Goal: Transaction & Acquisition: Purchase product/service

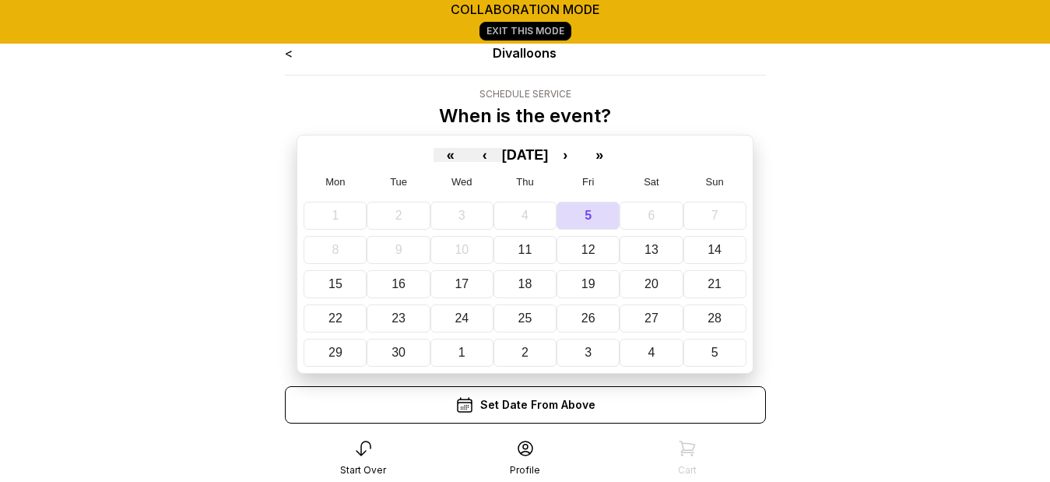
click at [287, 57] on link "<" at bounding box center [289, 53] width 8 height 16
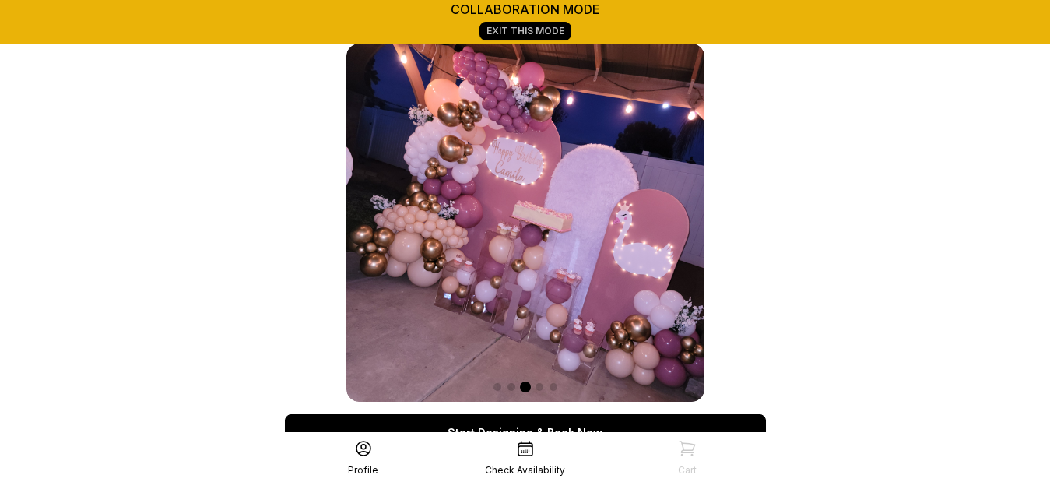
click at [550, 28] on link "Exit This Mode" at bounding box center [526, 31] width 92 height 19
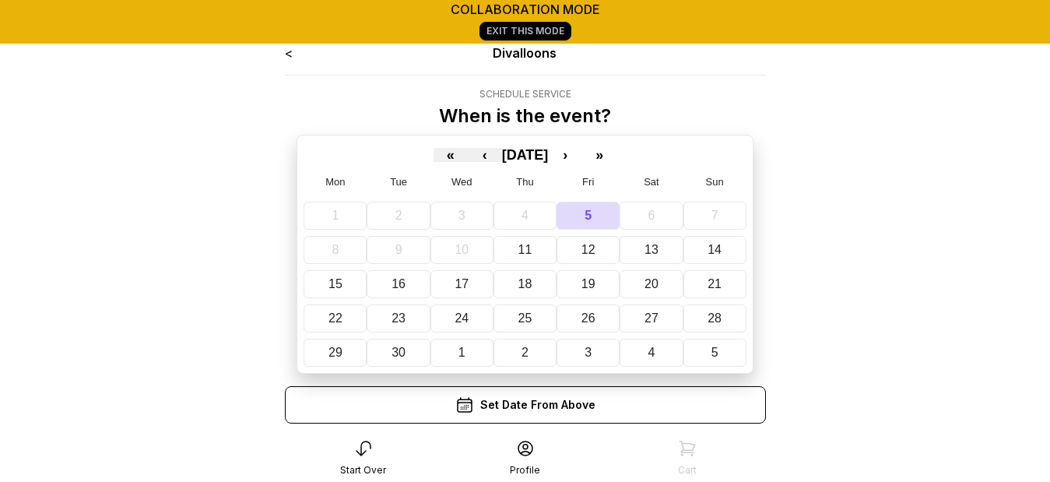
click at [455, 248] on abbr "10" at bounding box center [462, 249] width 14 height 13
click at [514, 247] on button "11" at bounding box center [525, 250] width 63 height 28
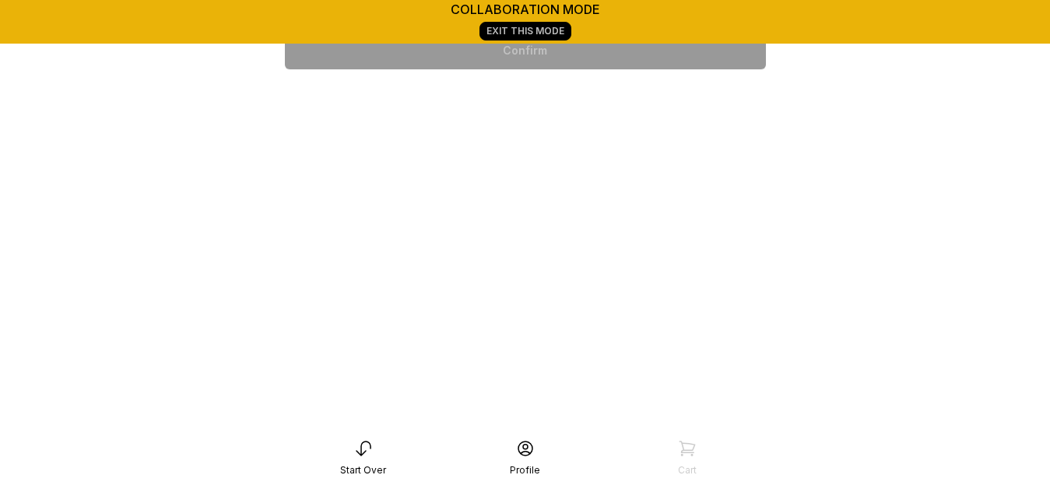
scroll to position [535, 0]
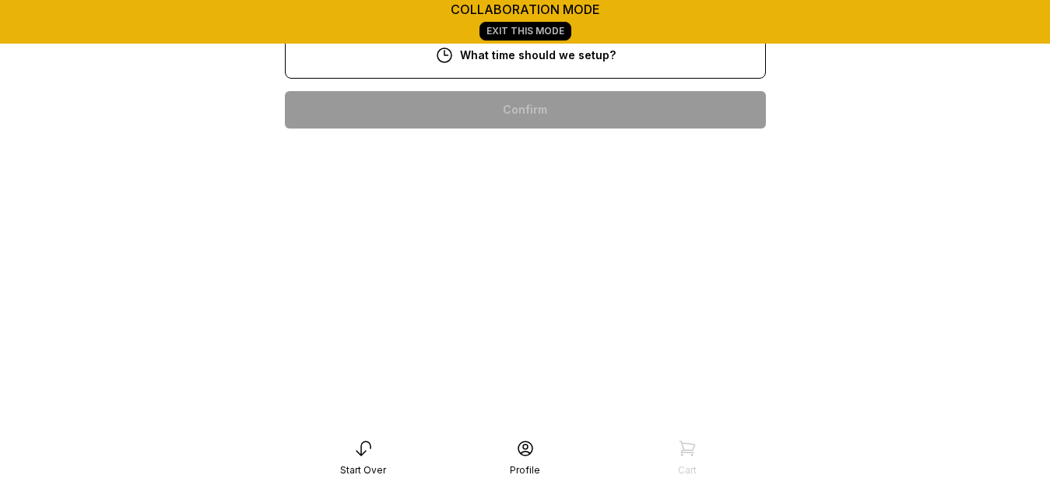
scroll to position [498, 0]
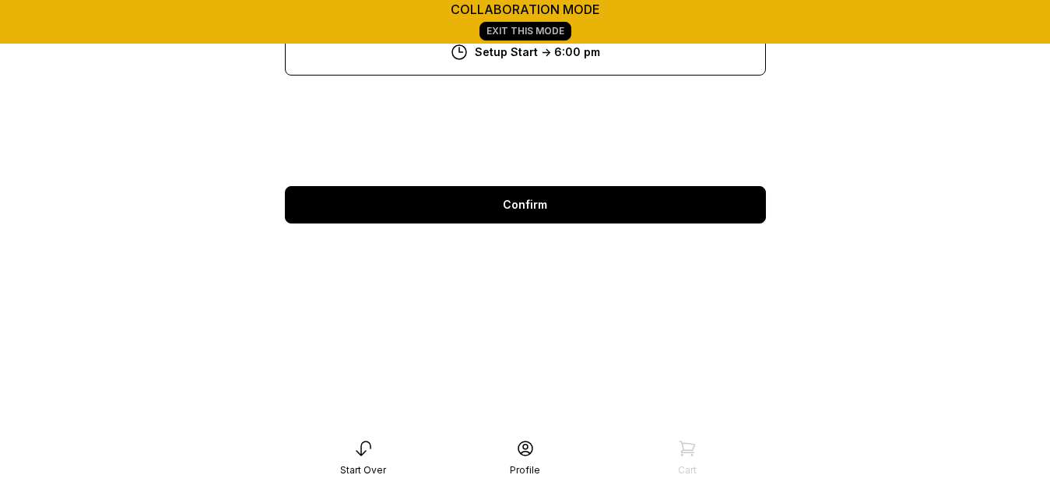
scroll to position [218, 0]
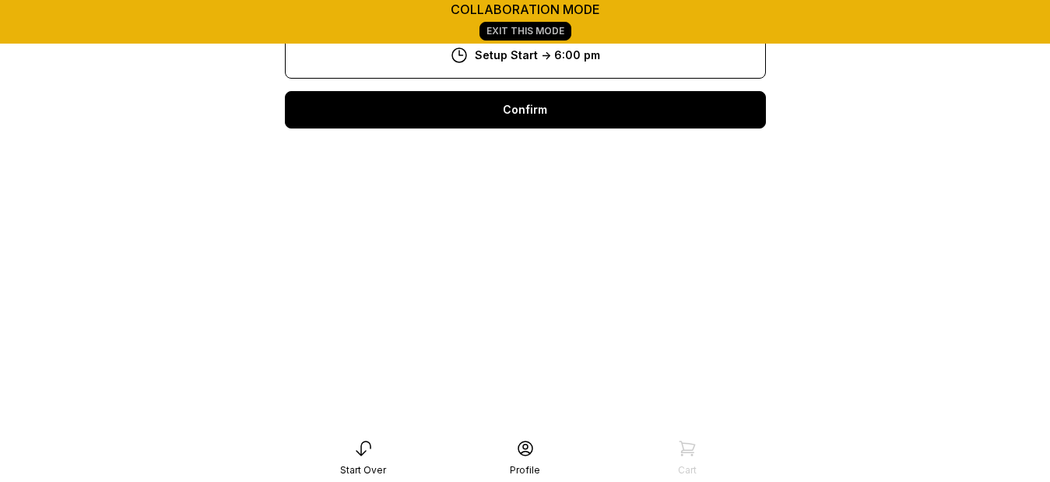
click at [711, 326] on html "collaboration mode Exit This Mode < Divalloons Schedule Service When is the eve…" at bounding box center [525, 132] width 1050 height 700
click at [639, 103] on div "Confirm" at bounding box center [525, 109] width 481 height 37
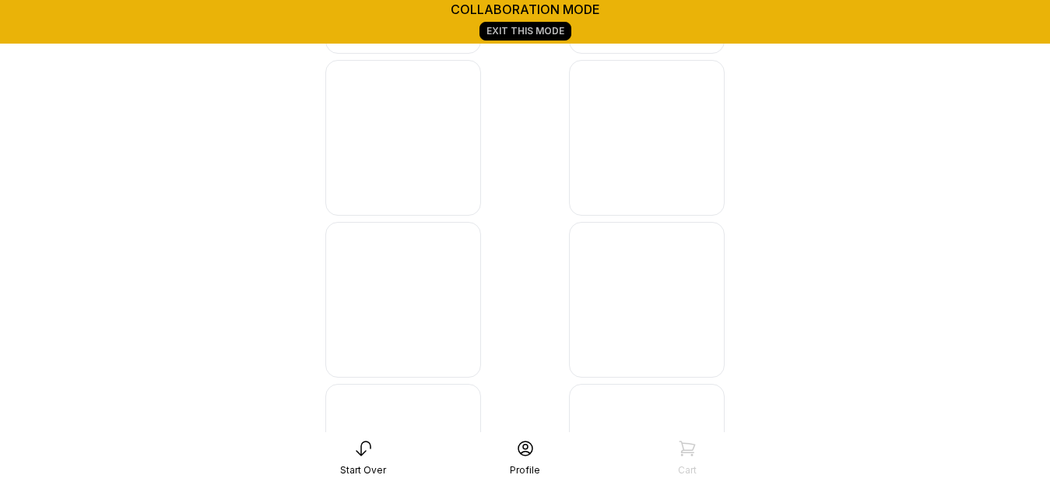
scroll to position [5790, 0]
click at [390, 174] on img at bounding box center [403, 150] width 156 height 156
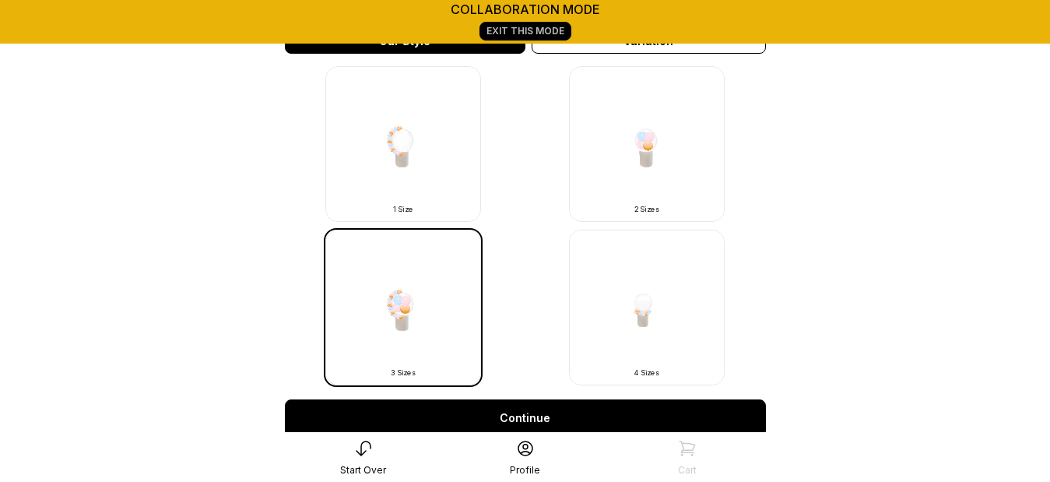
scroll to position [480, 0]
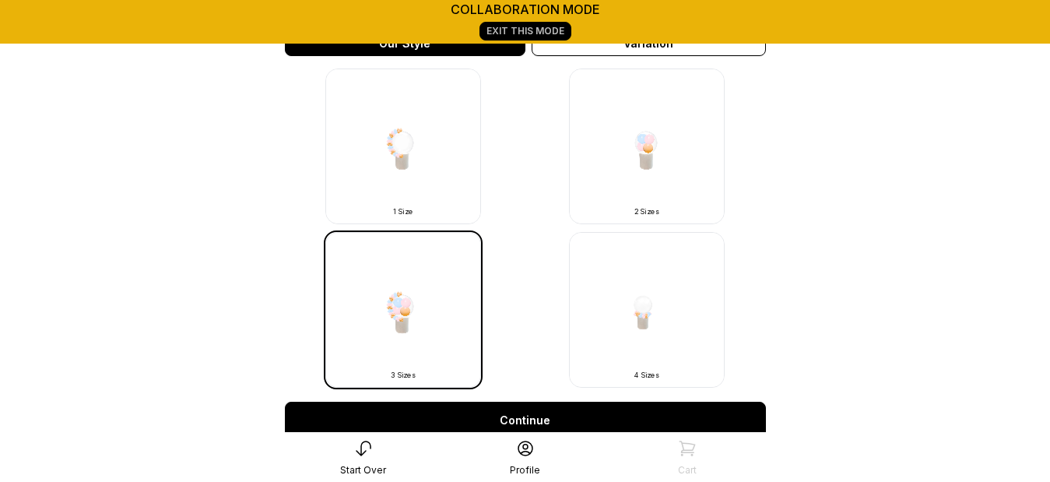
click at [669, 416] on link "Continue" at bounding box center [525, 420] width 481 height 37
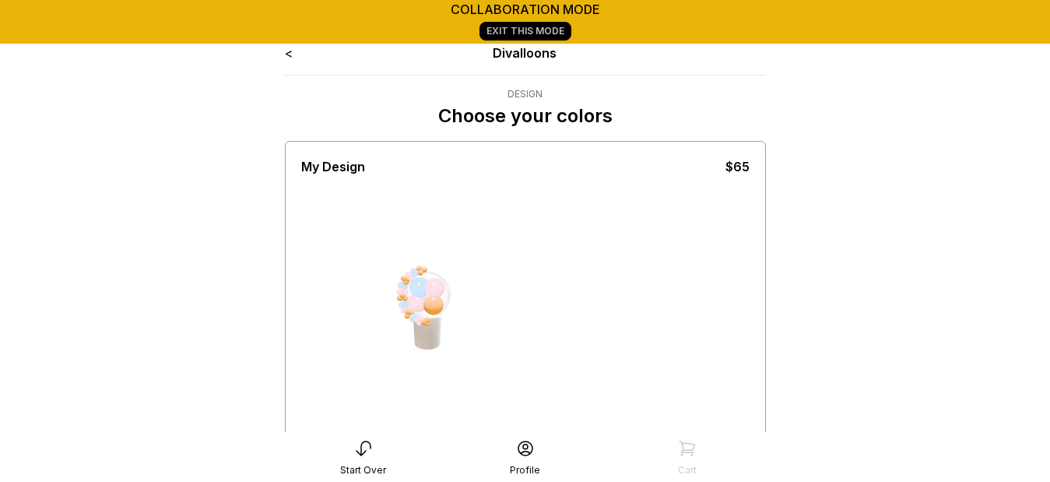
scroll to position [10, 0]
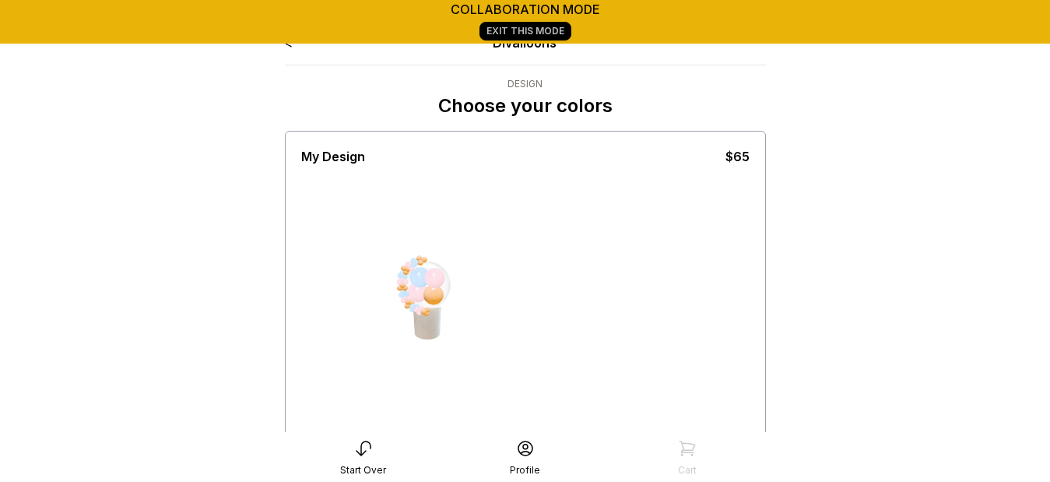
click at [344, 481] on div at bounding box center [525, 491] width 449 height 12
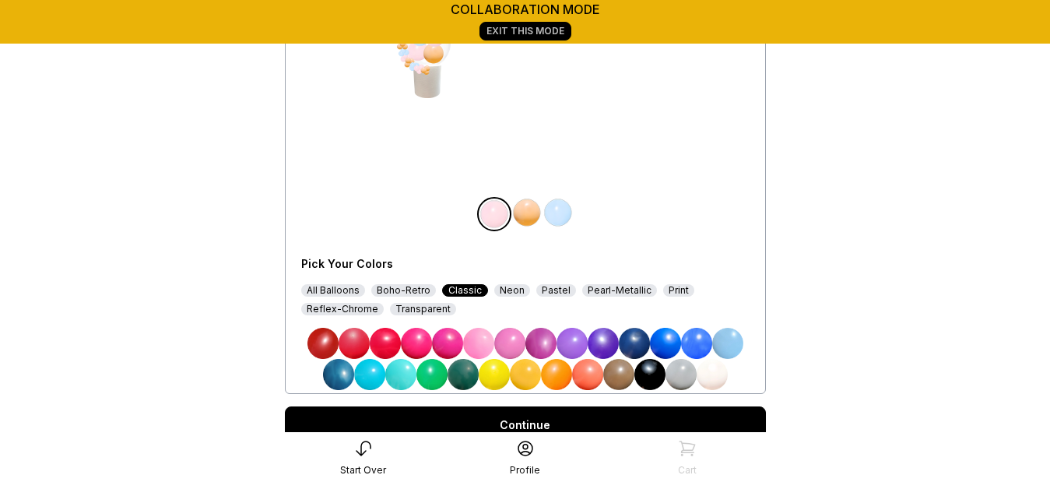
click at [645, 368] on img at bounding box center [650, 374] width 31 height 31
click at [530, 216] on img at bounding box center [527, 212] width 31 height 31
click at [462, 378] on img at bounding box center [463, 374] width 31 height 31
click at [550, 210] on img at bounding box center [558, 212] width 31 height 31
click at [359, 310] on div "Reflex-Chrome" at bounding box center [342, 309] width 83 height 12
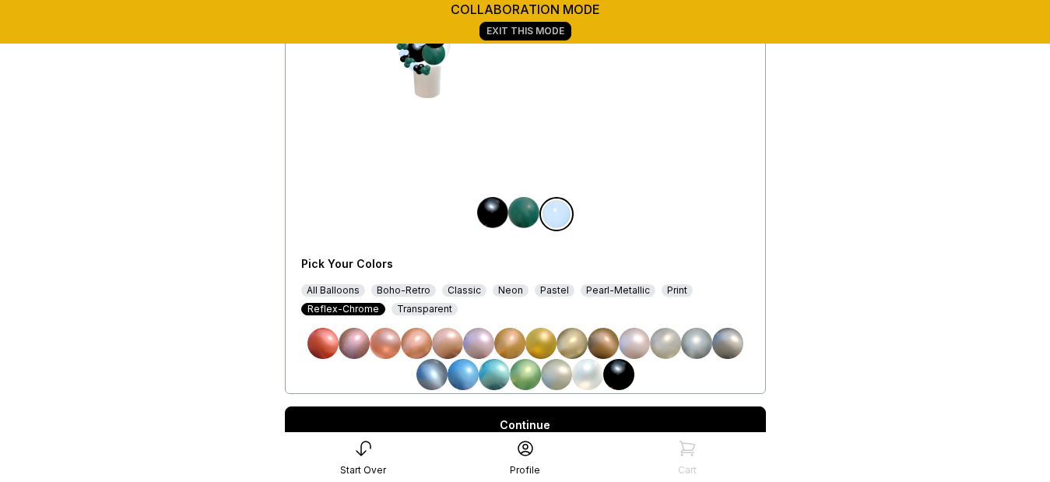
click at [724, 348] on img at bounding box center [728, 343] width 31 height 31
click at [530, 213] on img at bounding box center [523, 212] width 31 height 31
click at [530, 380] on img at bounding box center [525, 374] width 31 height 31
click at [334, 289] on div "All Balloons" at bounding box center [333, 290] width 64 height 12
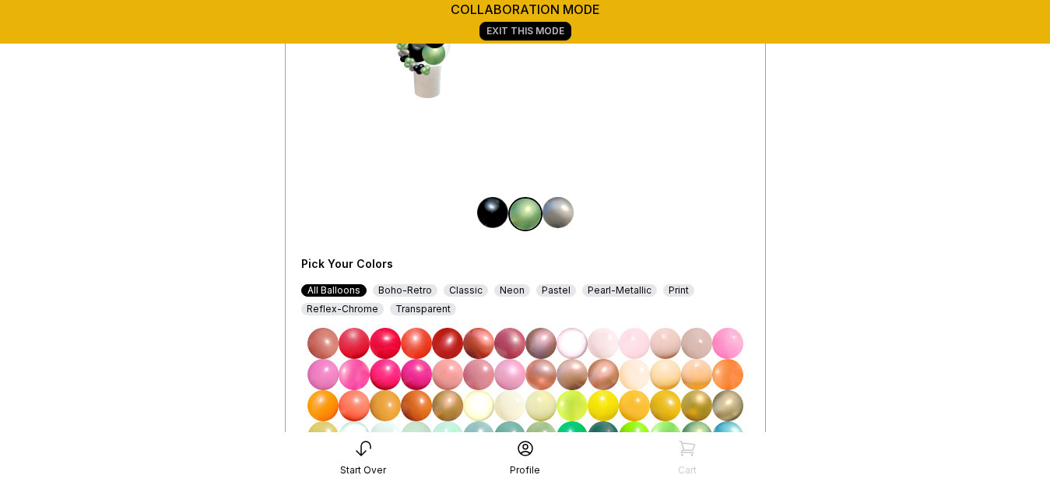
click at [200, 175] on main "collaboration mode Exit This Mode < Divalloons Design Choose your colors My Des…" at bounding box center [525, 240] width 1050 height 985
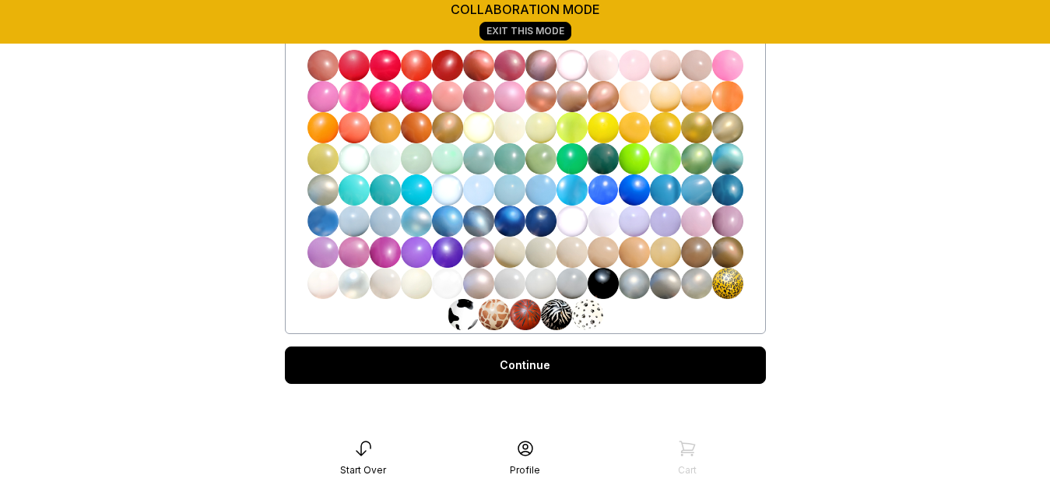
scroll to position [533, 0]
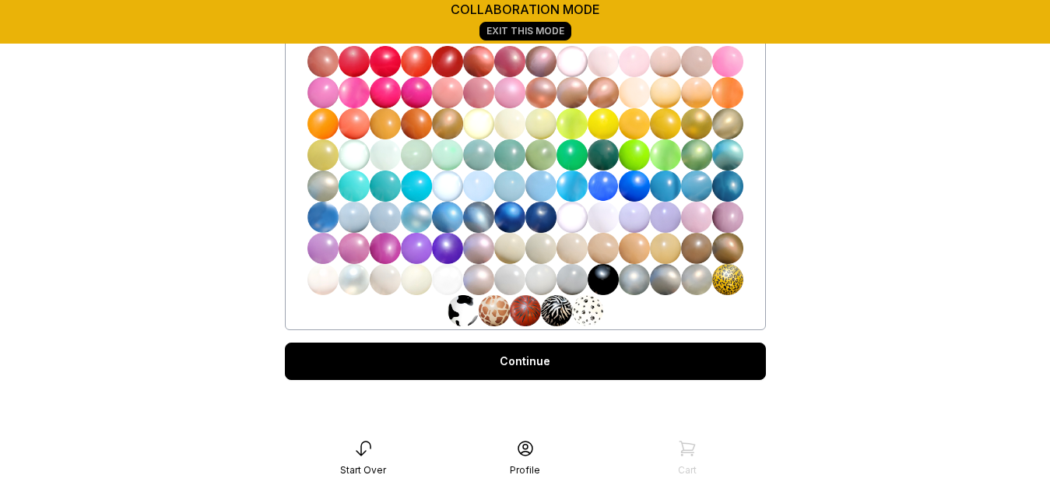
click at [590, 350] on link "Continue" at bounding box center [525, 361] width 481 height 37
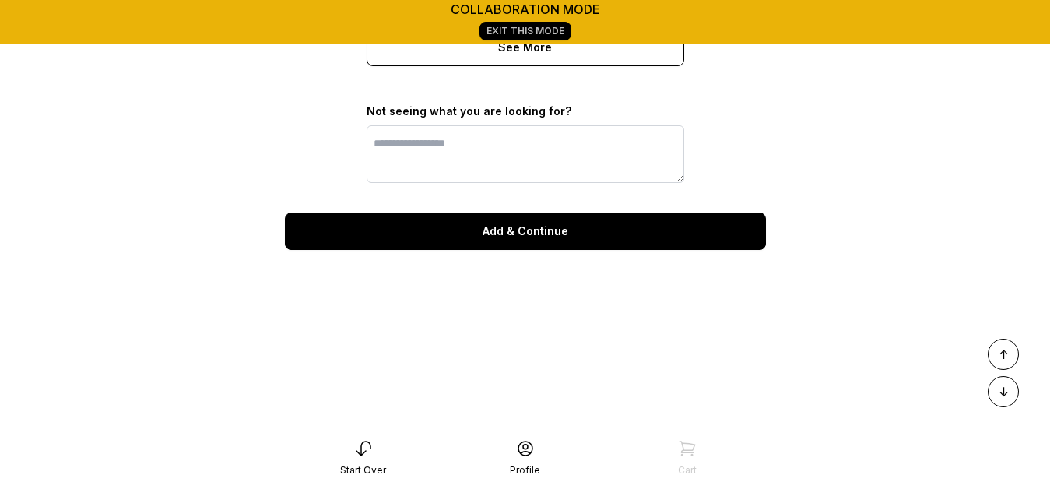
scroll to position [1441, 0]
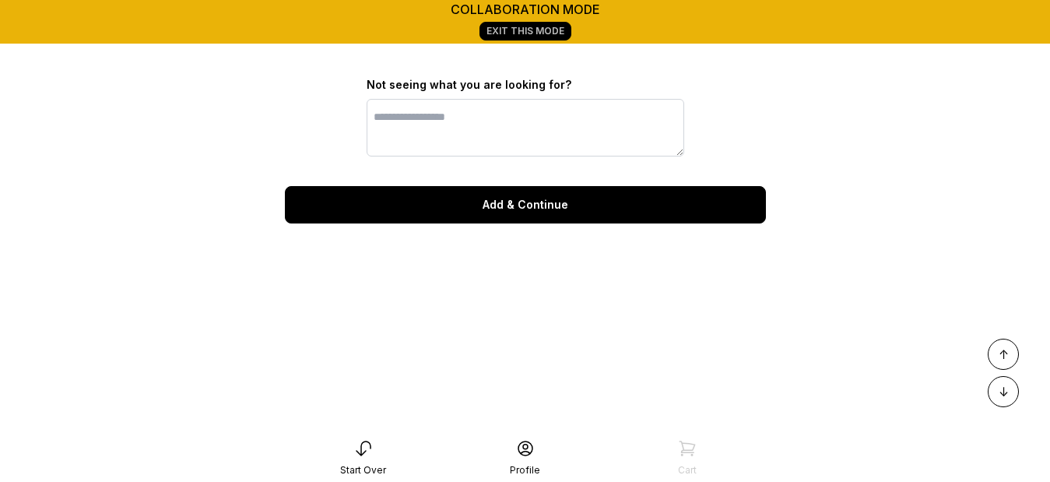
click at [515, 223] on div "Add & Continue" at bounding box center [525, 204] width 481 height 37
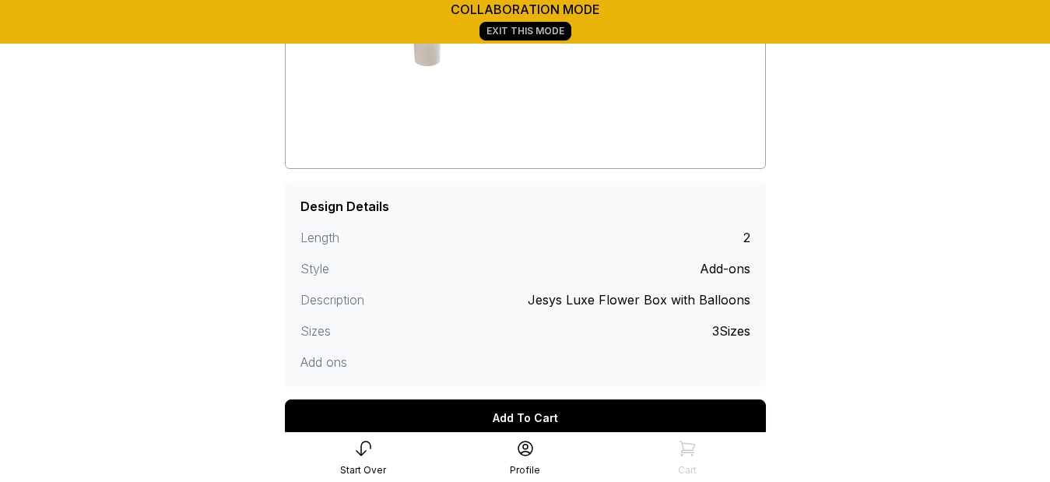
scroll to position [284, 0]
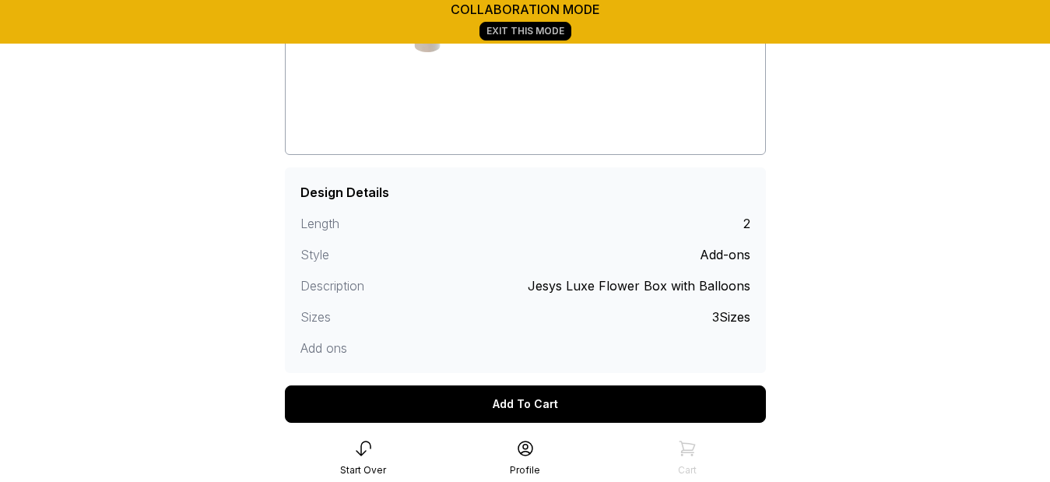
click at [630, 403] on div "Add To Cart" at bounding box center [525, 403] width 481 height 37
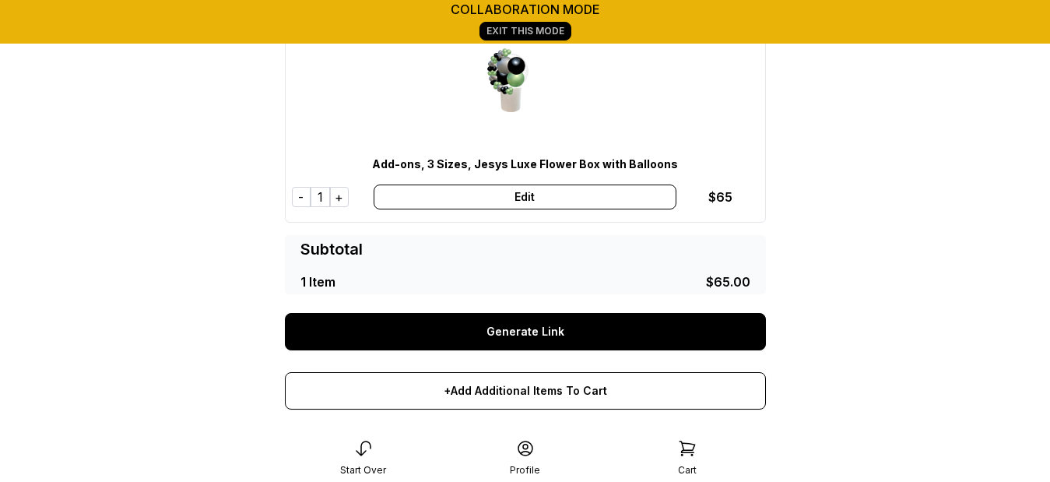
scroll to position [164, 0]
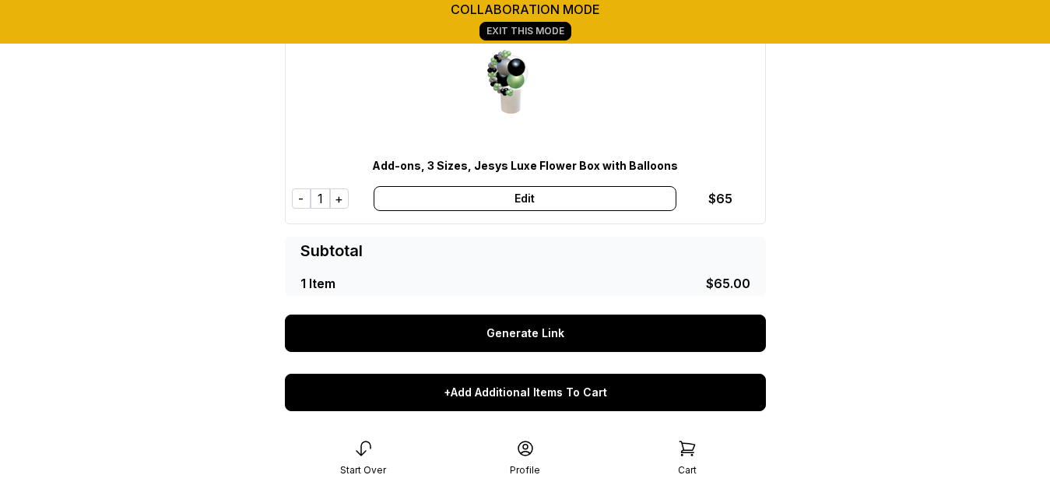
click at [609, 389] on div "+Add Additional Items To Cart" at bounding box center [525, 392] width 481 height 37
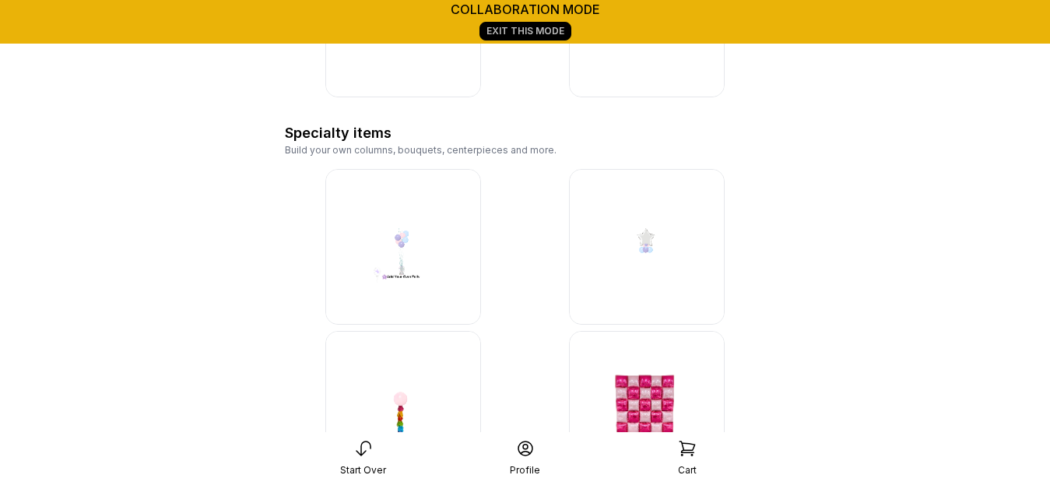
scroll to position [4572, 0]
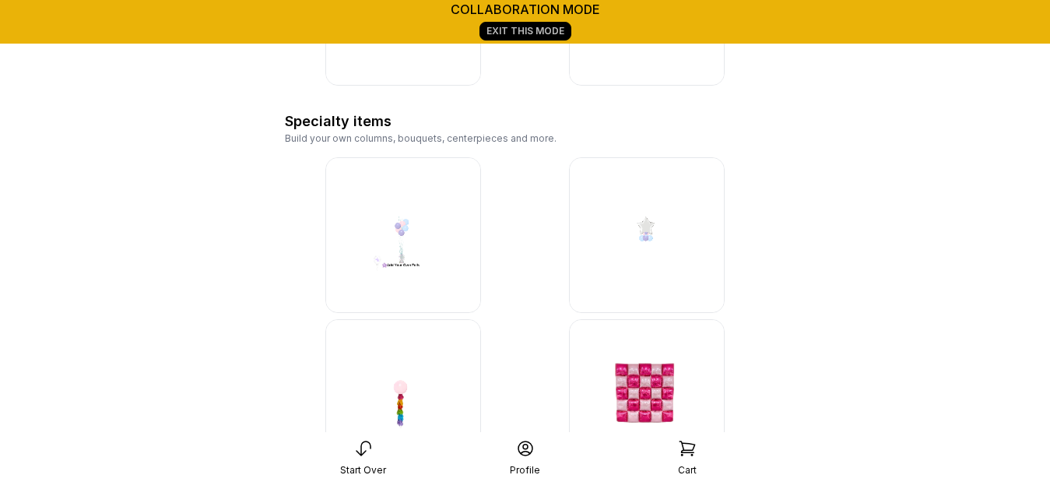
click at [408, 229] on img at bounding box center [403, 235] width 156 height 156
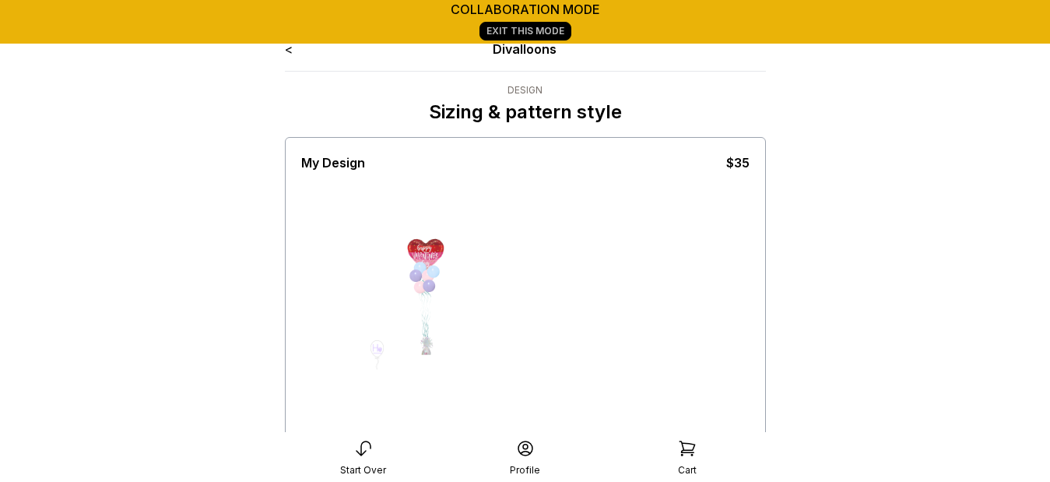
scroll to position [2, 0]
click at [287, 50] on link "<" at bounding box center [289, 52] width 8 height 16
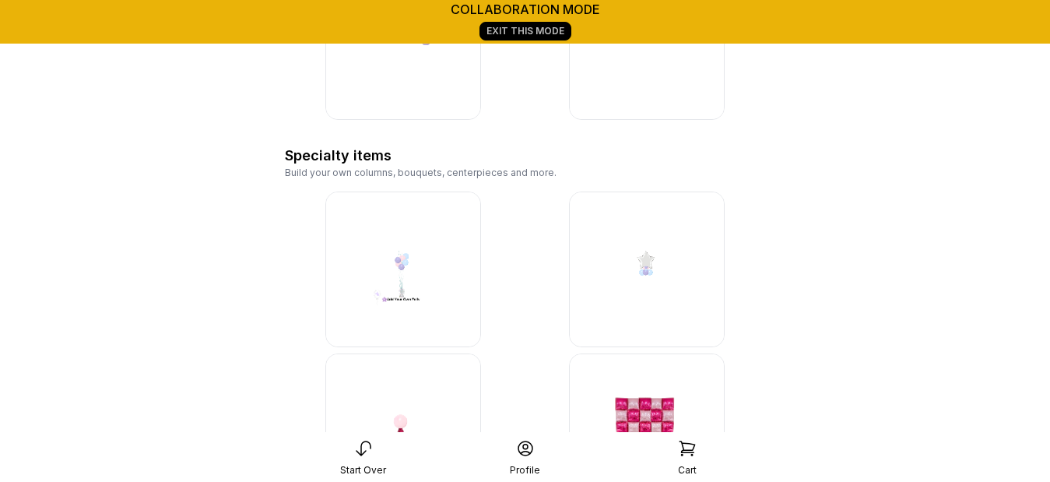
scroll to position [4549, 0]
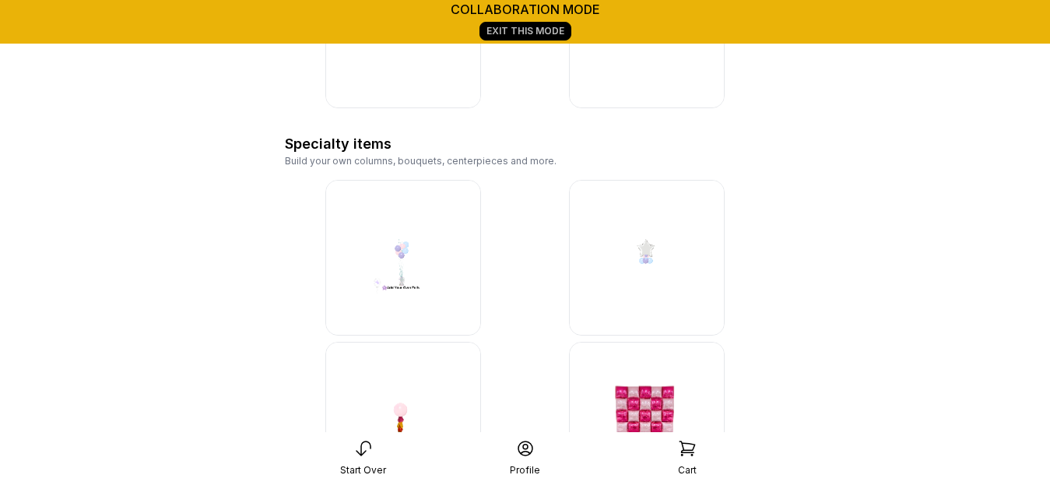
click at [432, 287] on img at bounding box center [403, 258] width 156 height 156
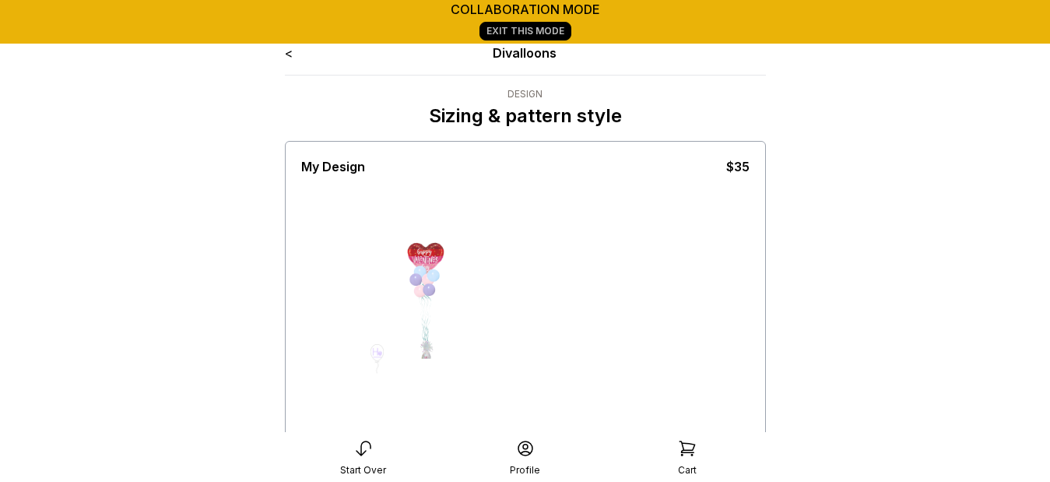
click at [544, 33] on link "Exit This Mode" at bounding box center [526, 31] width 92 height 19
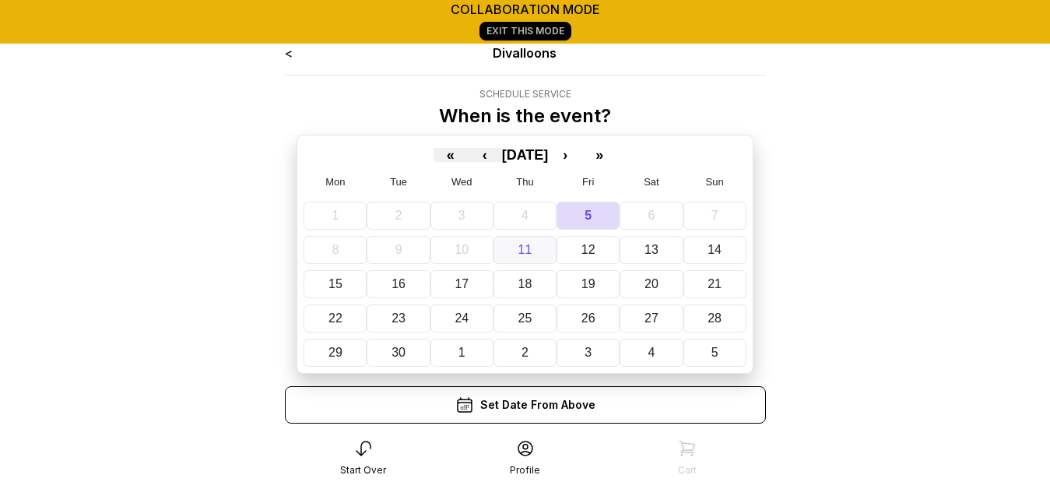
click at [515, 242] on button "11" at bounding box center [525, 250] width 63 height 28
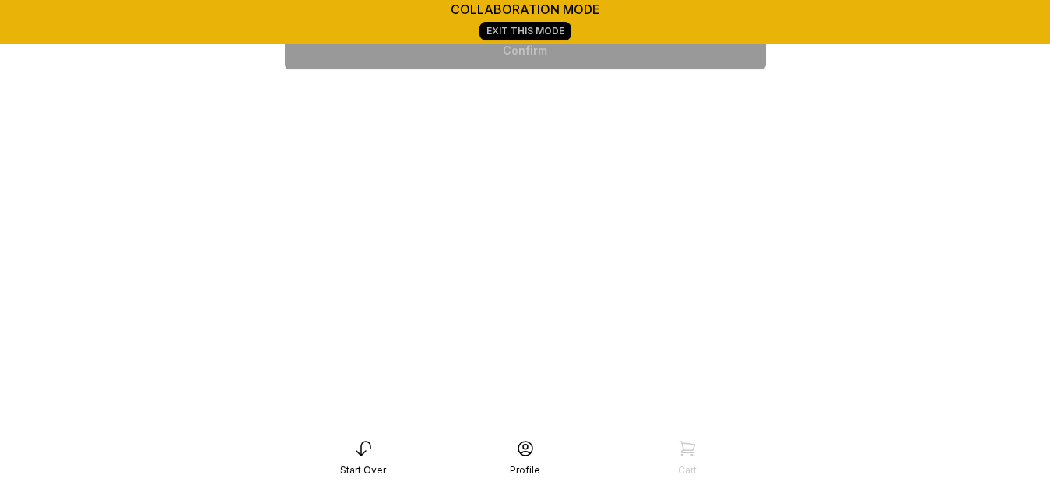
scroll to position [374, 0]
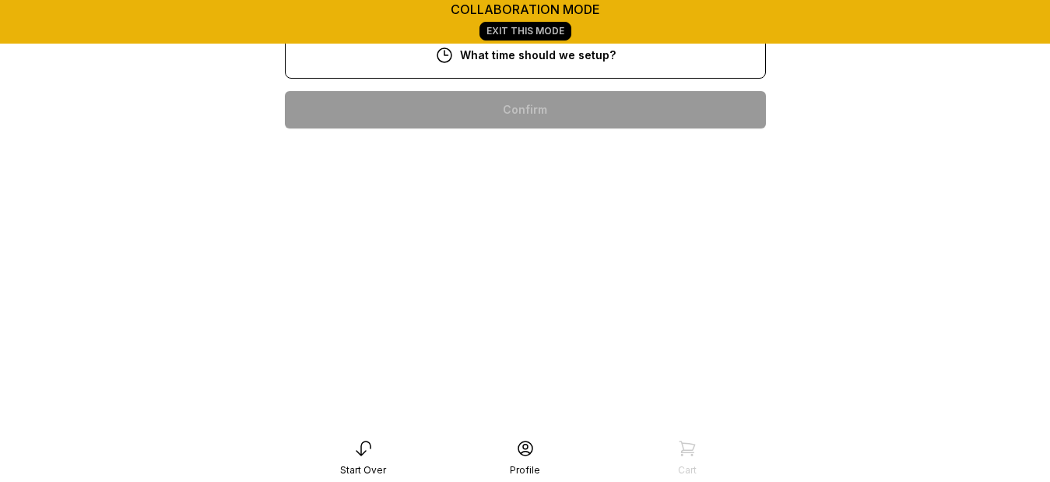
scroll to position [405, 0]
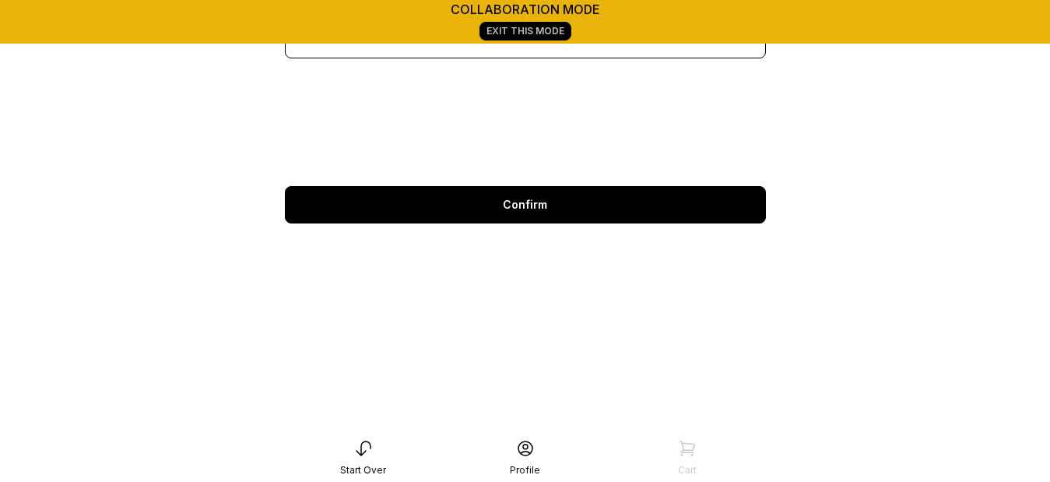
scroll to position [218, 0]
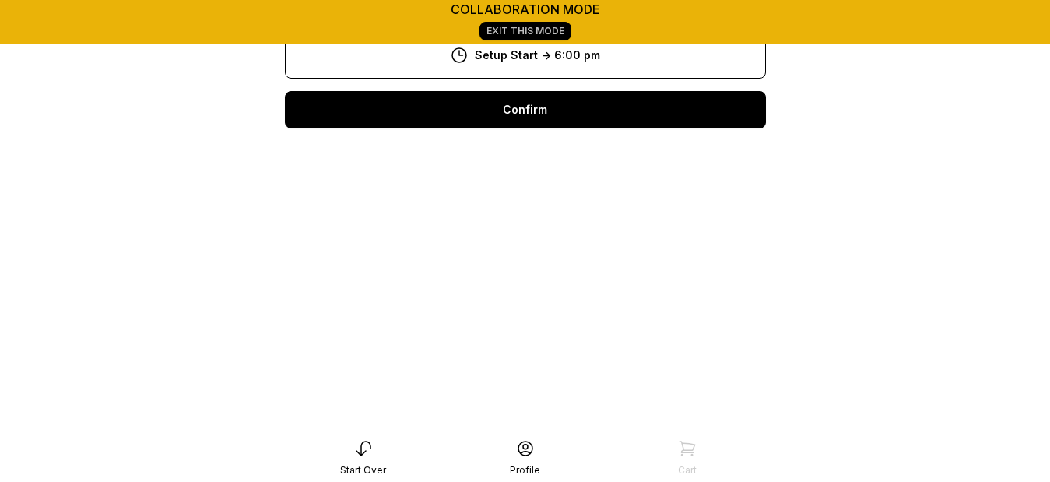
click at [565, 97] on div "Confirm" at bounding box center [525, 109] width 481 height 37
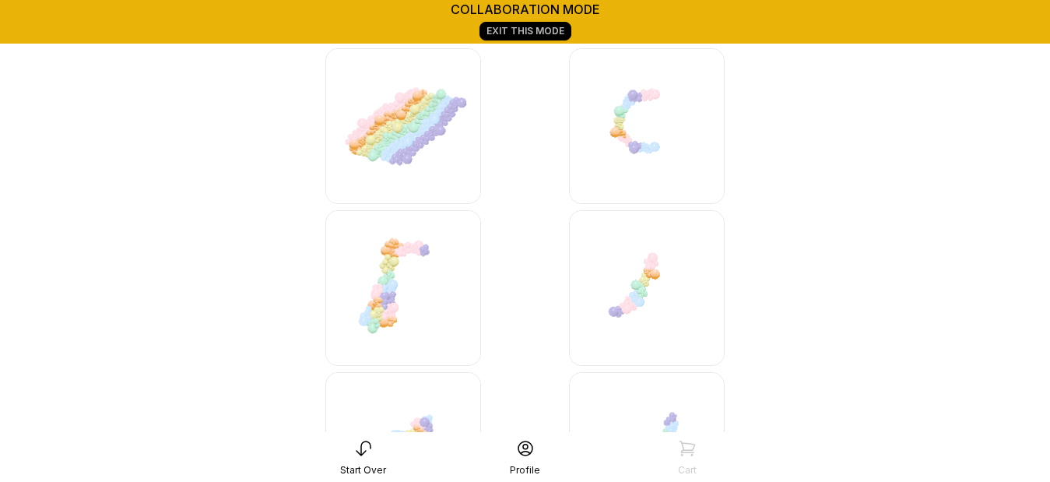
scroll to position [3675, 0]
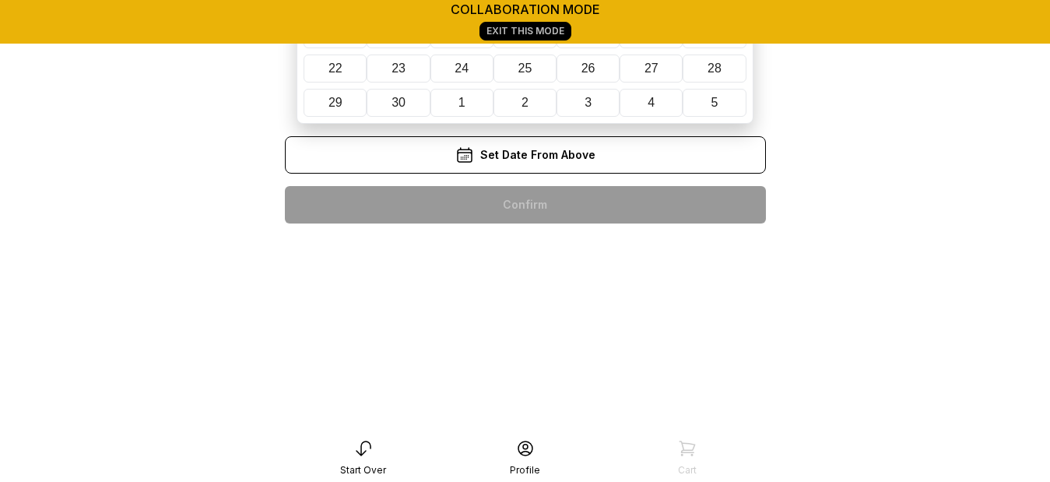
scroll to position [218, 0]
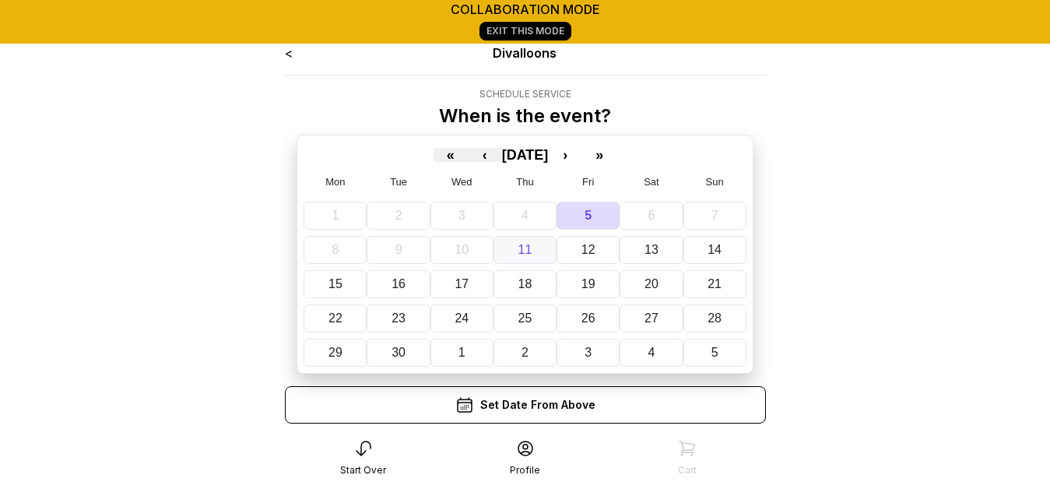
click at [513, 245] on button "11" at bounding box center [525, 250] width 63 height 28
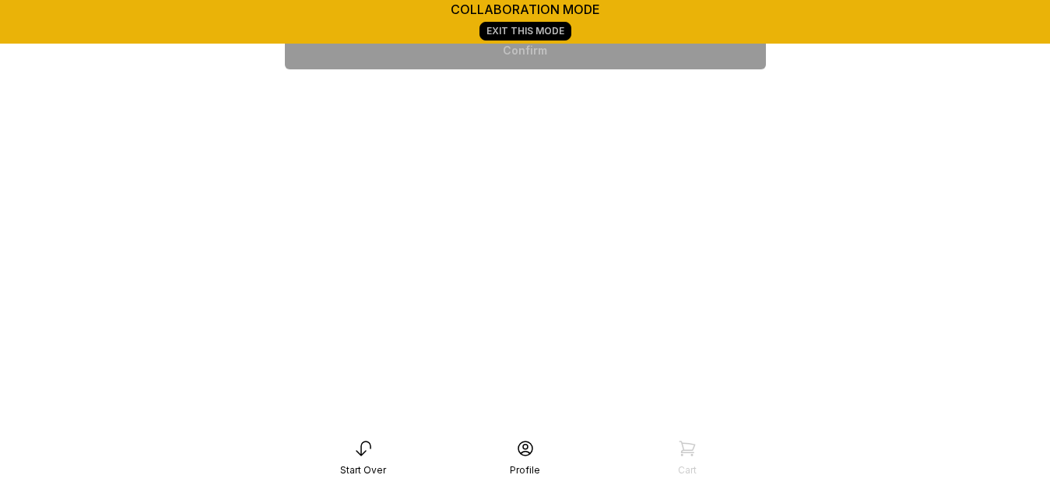
scroll to position [685, 0]
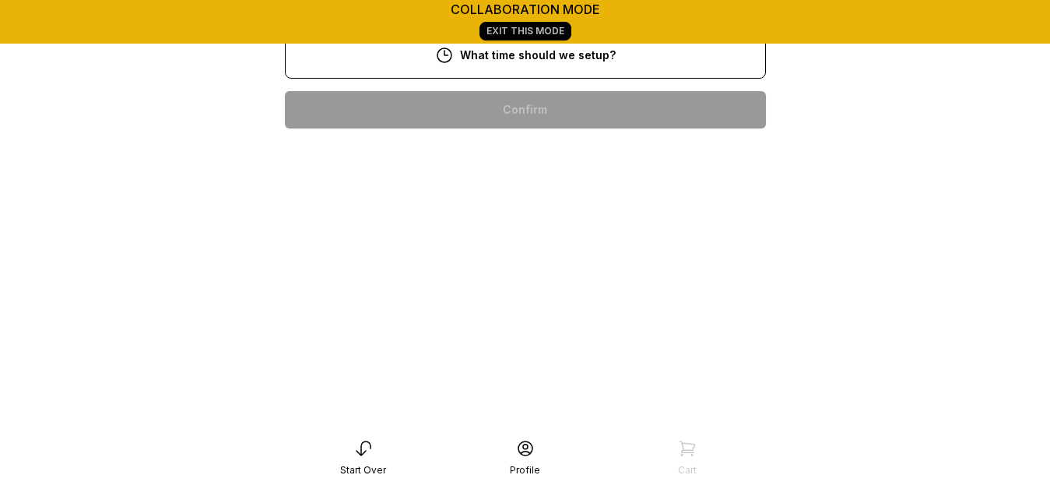
scroll to position [561, 0]
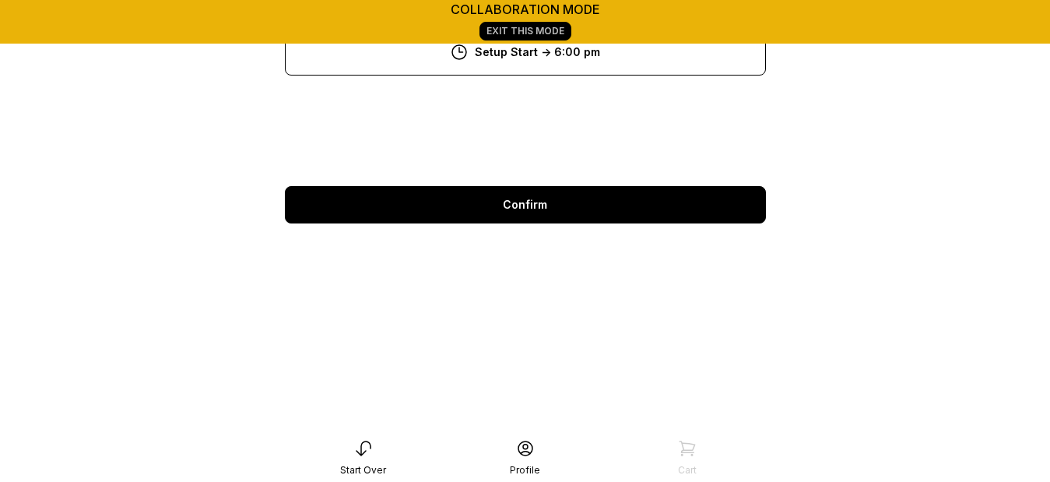
scroll to position [218, 0]
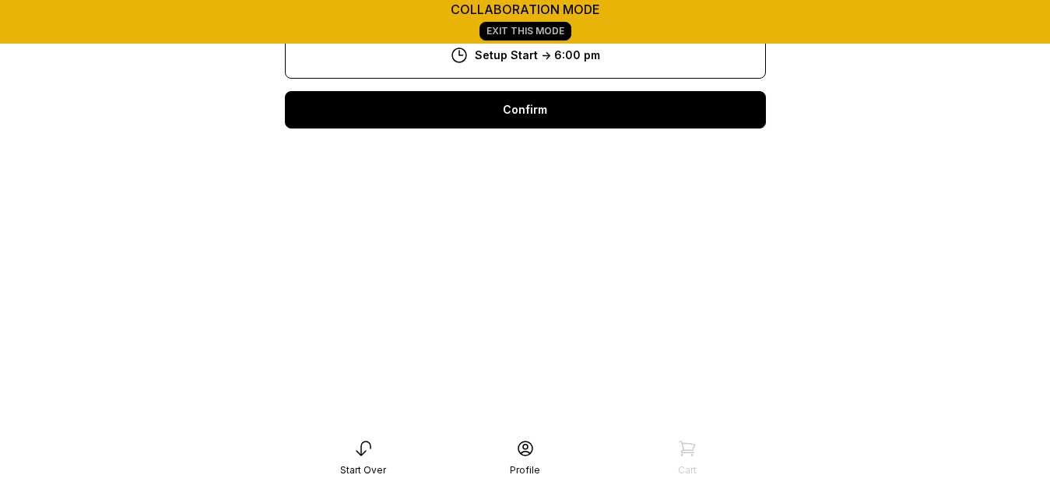
click at [541, 103] on div "Confirm" at bounding box center [525, 109] width 481 height 37
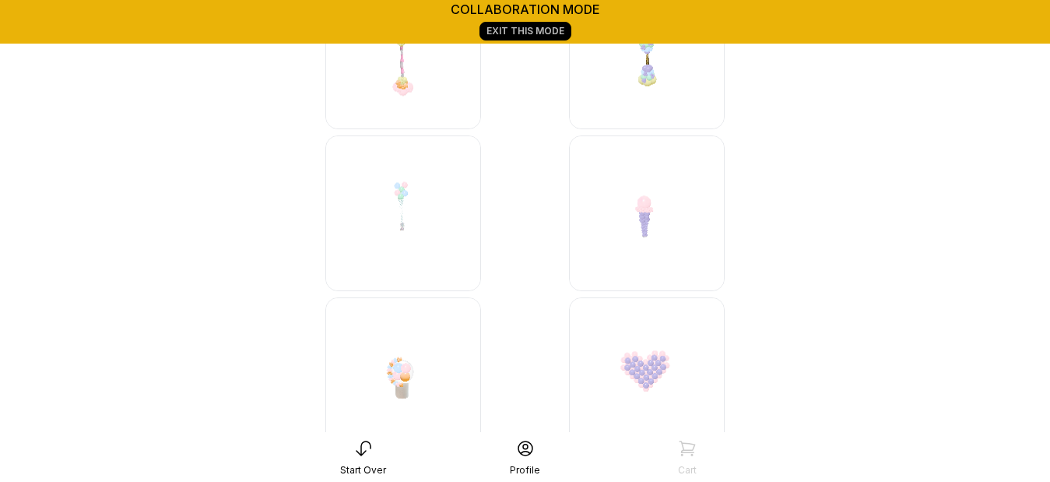
scroll to position [5108, 0]
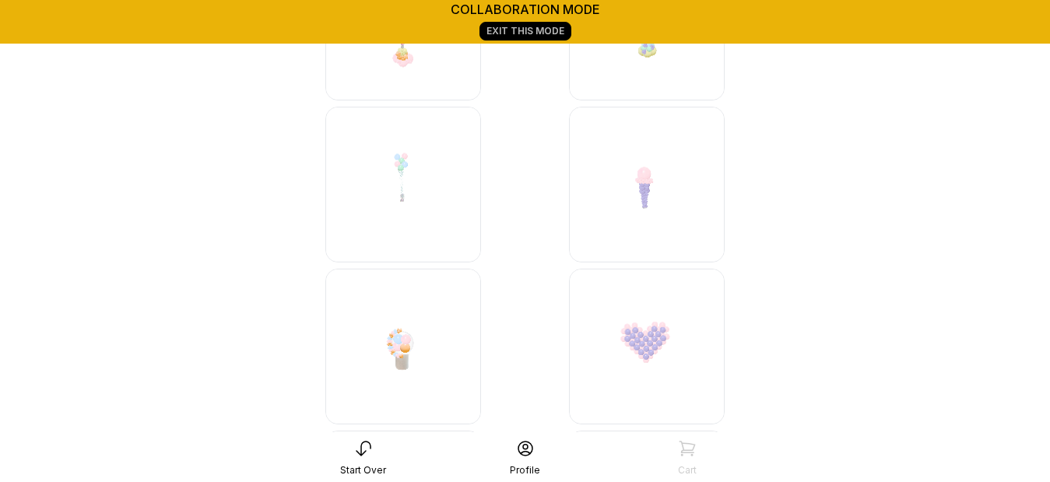
click at [424, 150] on img at bounding box center [403, 185] width 156 height 156
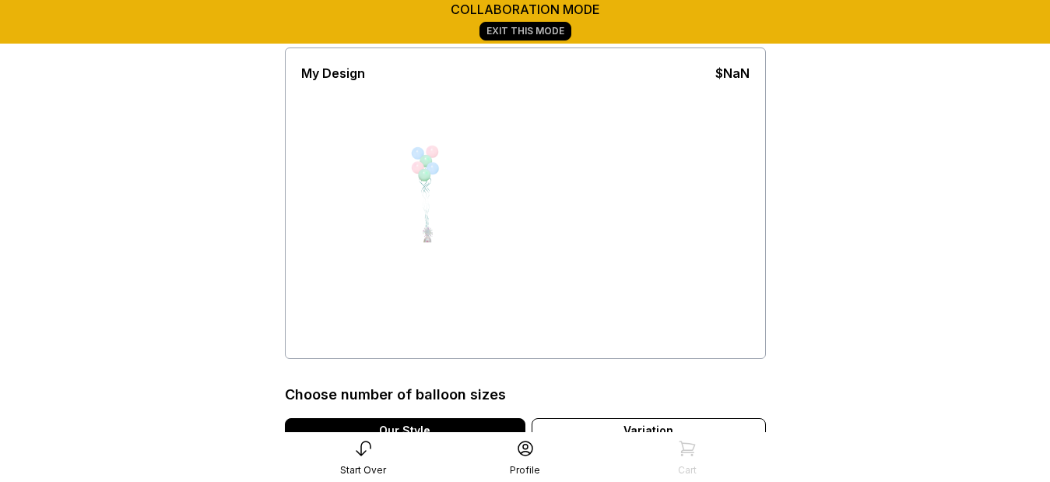
scroll to position [125, 0]
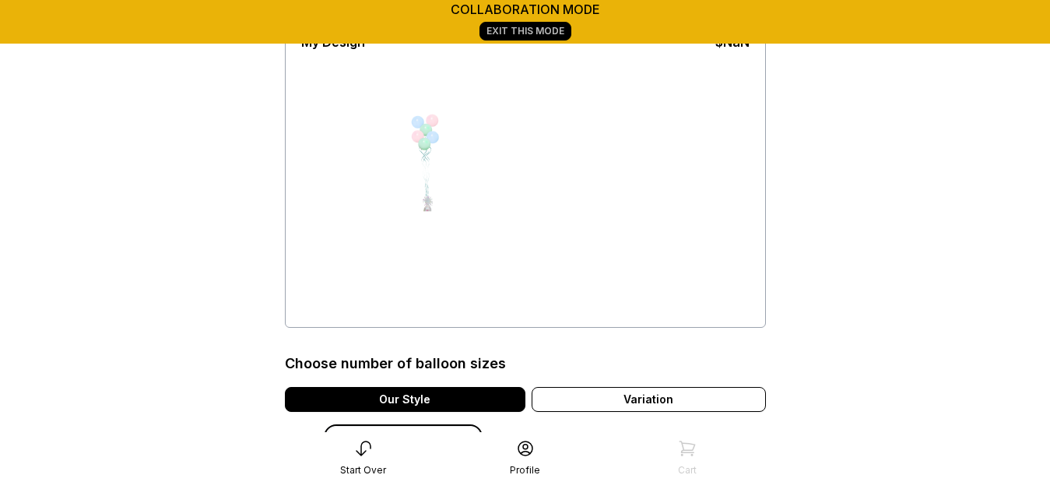
click at [364, 456] on icon at bounding box center [363, 448] width 19 height 19
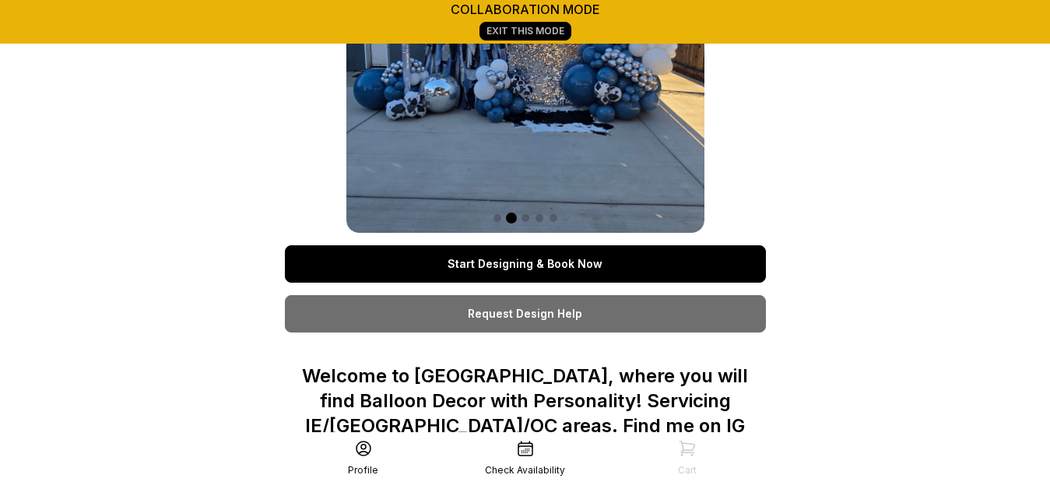
scroll to position [175, 0]
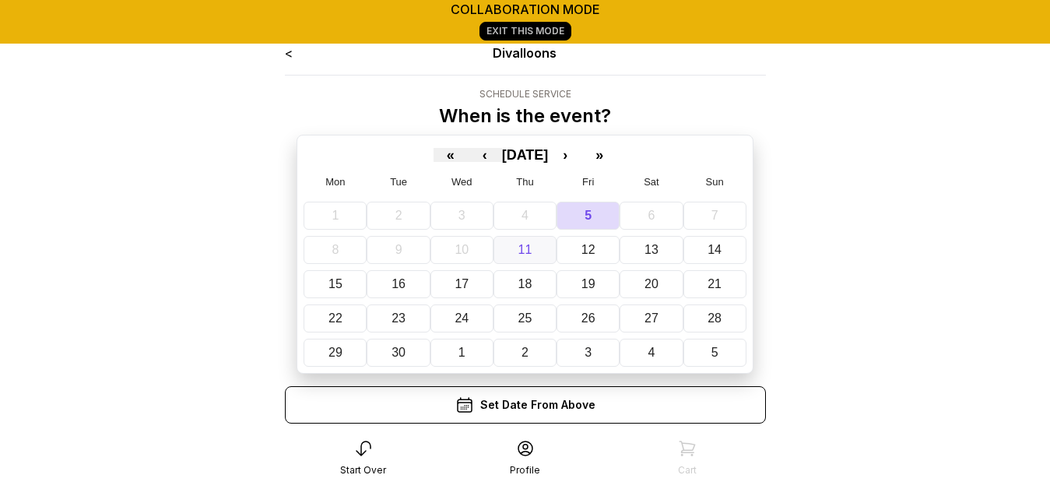
click at [532, 261] on button "11" at bounding box center [525, 250] width 63 height 28
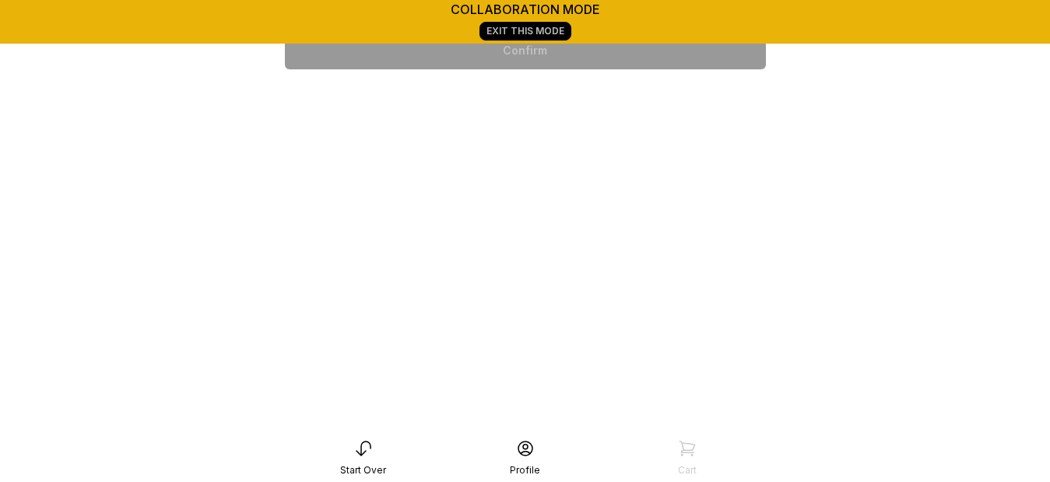
scroll to position [467, 0]
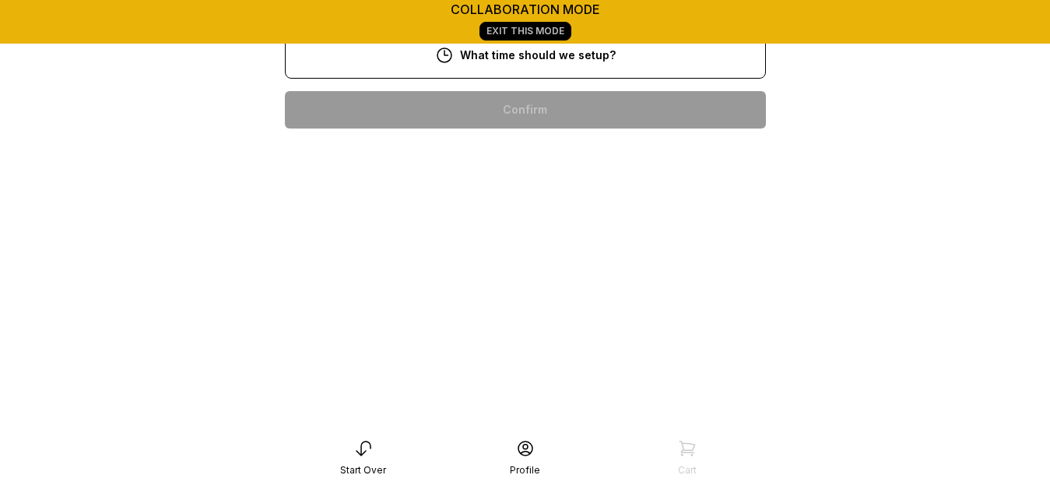
scroll to position [592, 0]
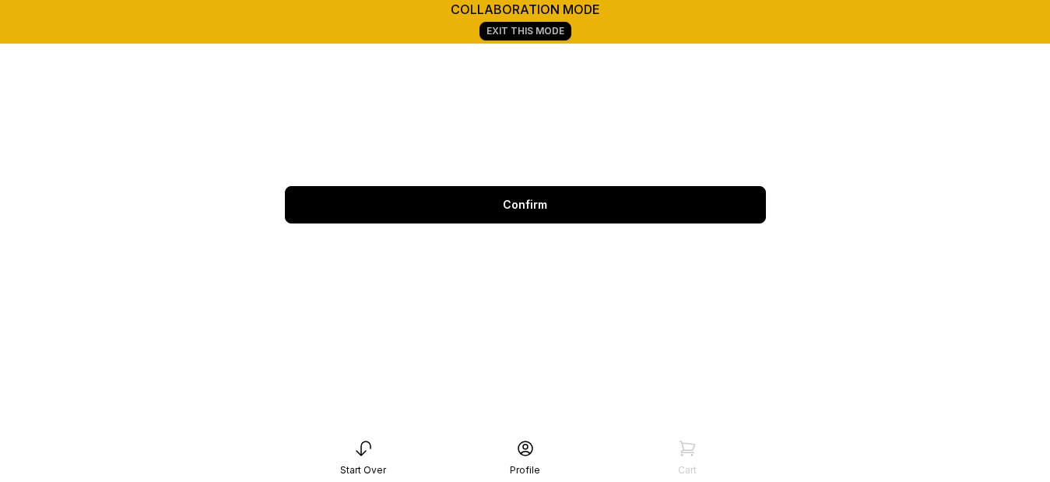
scroll to position [218, 0]
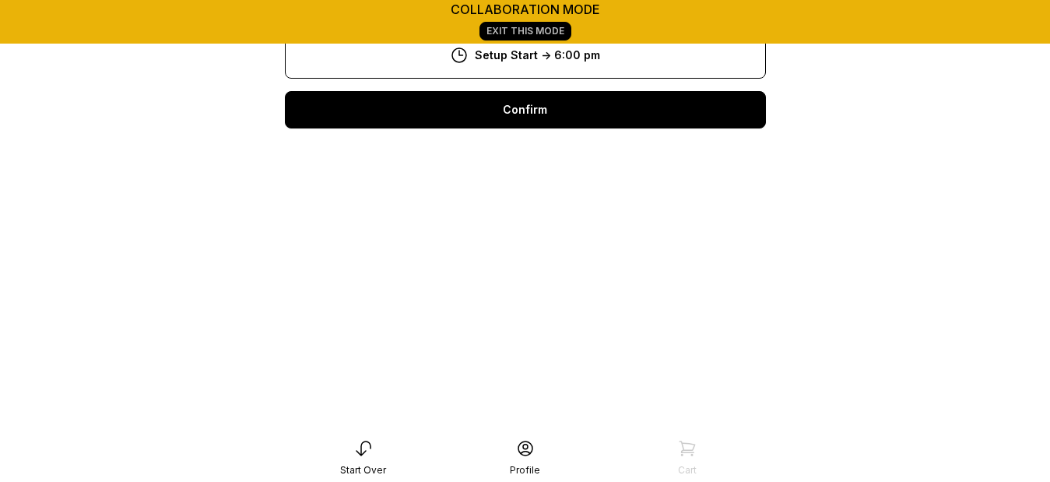
click at [572, 105] on div "Confirm" at bounding box center [525, 109] width 481 height 37
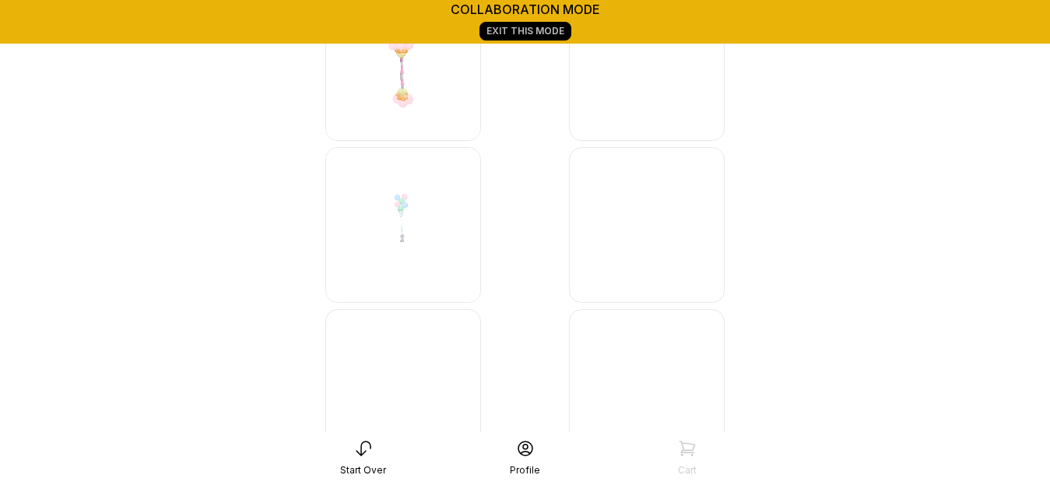
scroll to position [5079, 0]
click at [422, 219] on img at bounding box center [403, 213] width 156 height 156
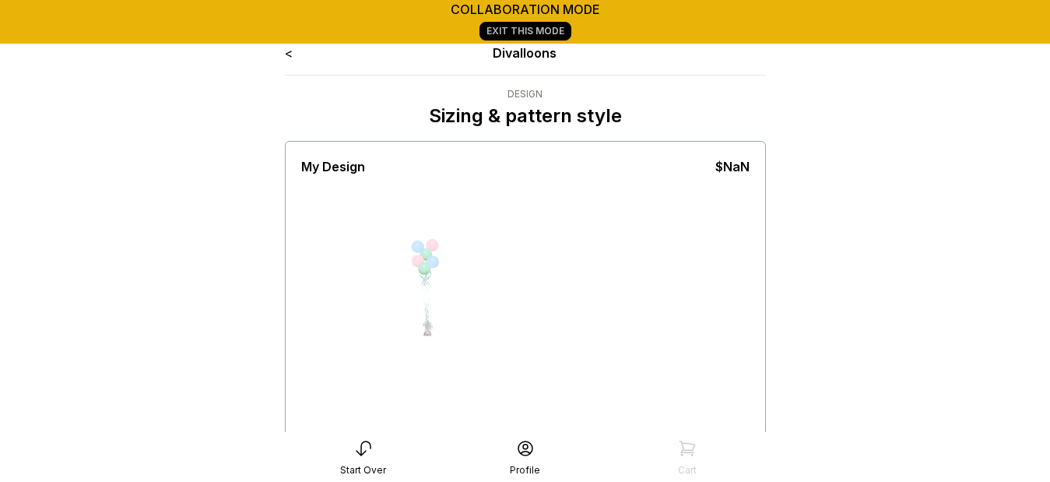
click at [288, 53] on link "<" at bounding box center [289, 53] width 8 height 16
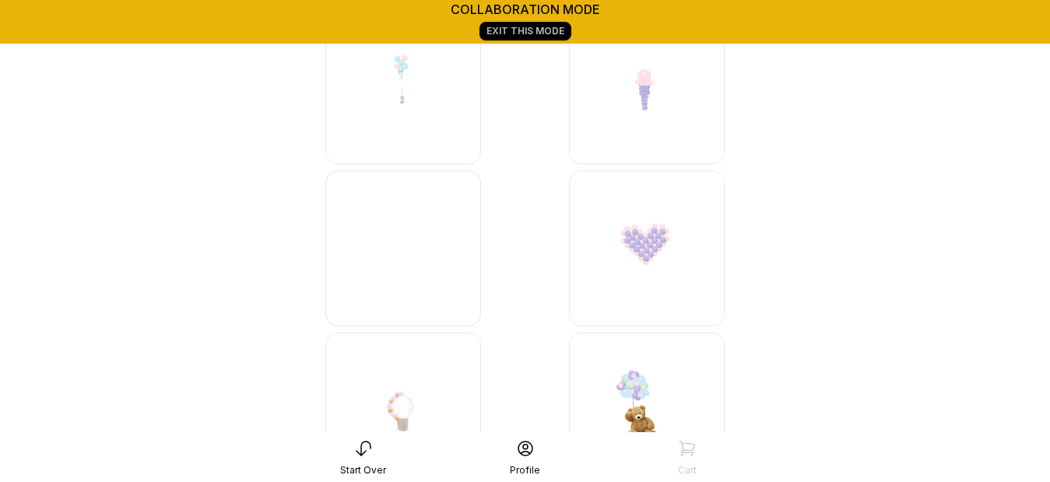
scroll to position [5218, 0]
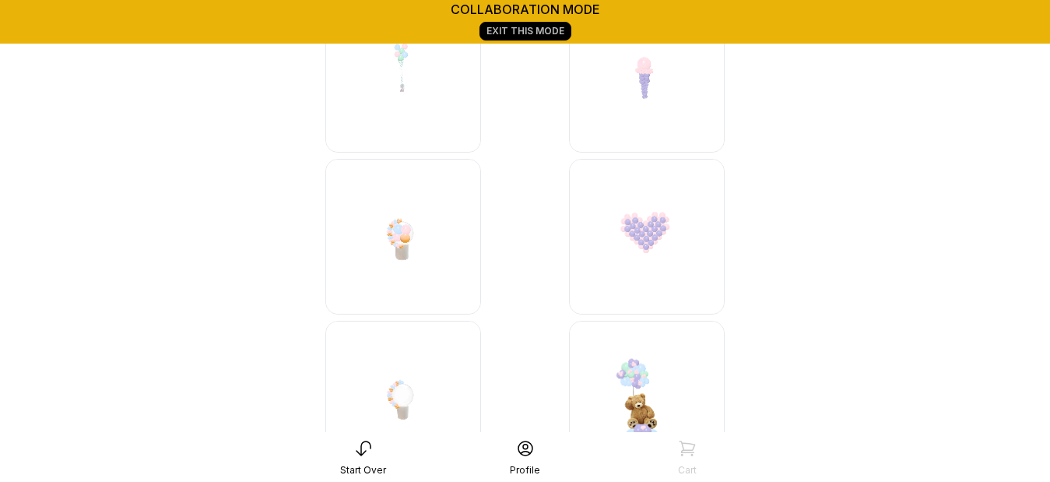
click at [396, 101] on img at bounding box center [403, 75] width 156 height 156
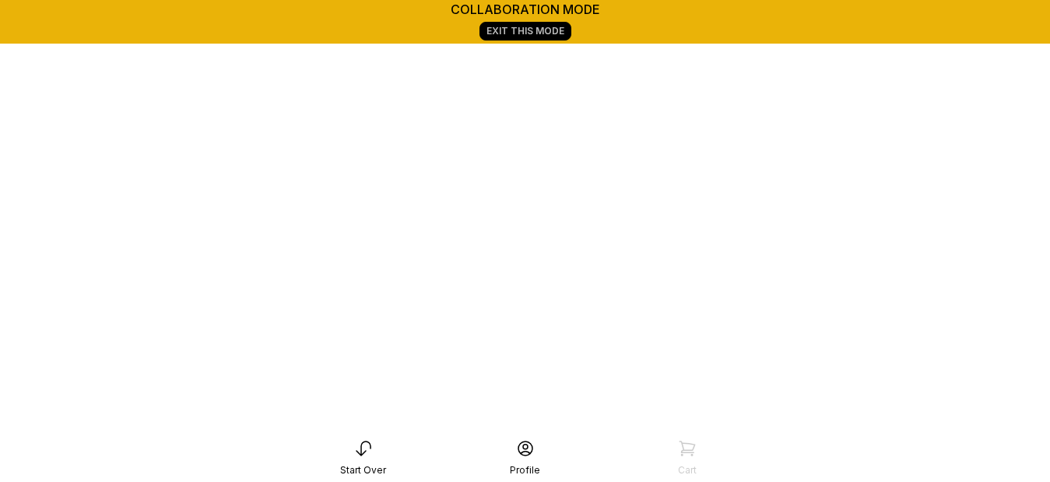
scroll to position [218, 0]
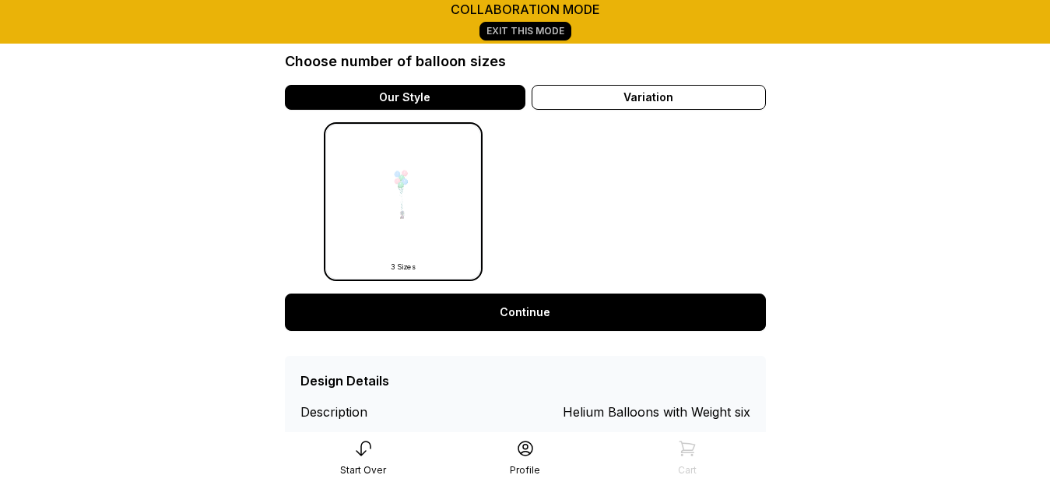
scroll to position [431, 0]
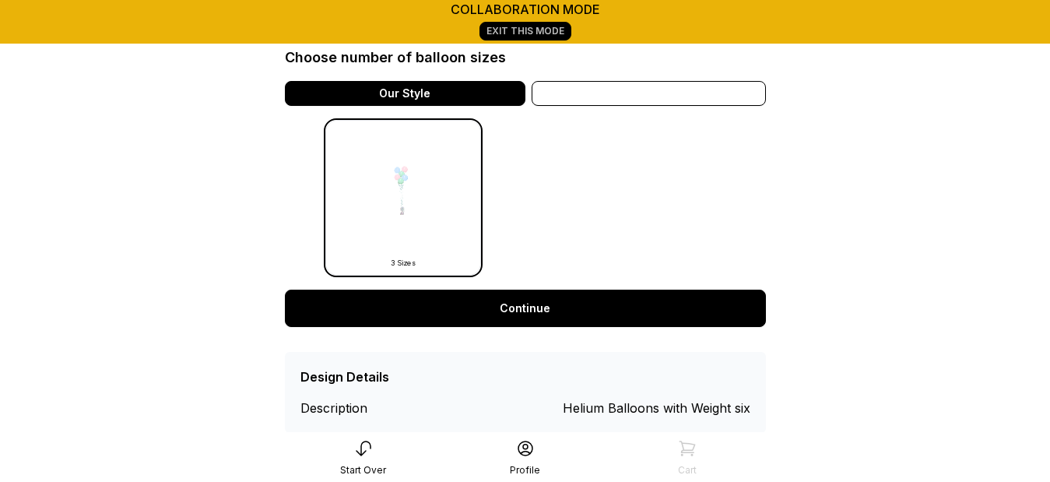
click at [659, 100] on div "Variation" at bounding box center [649, 93] width 234 height 25
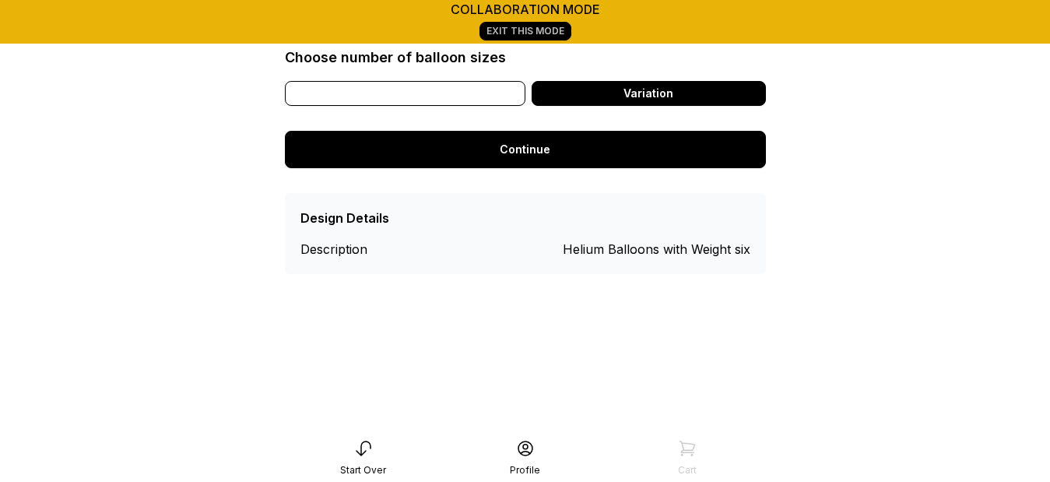
click at [480, 86] on div "Our Style" at bounding box center [405, 93] width 241 height 25
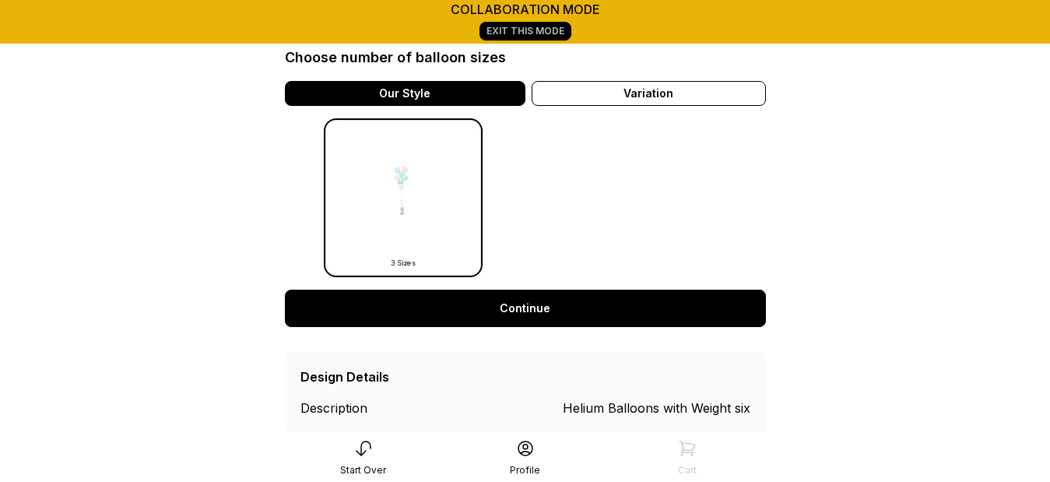
click at [521, 303] on link "Continue" at bounding box center [525, 308] width 481 height 37
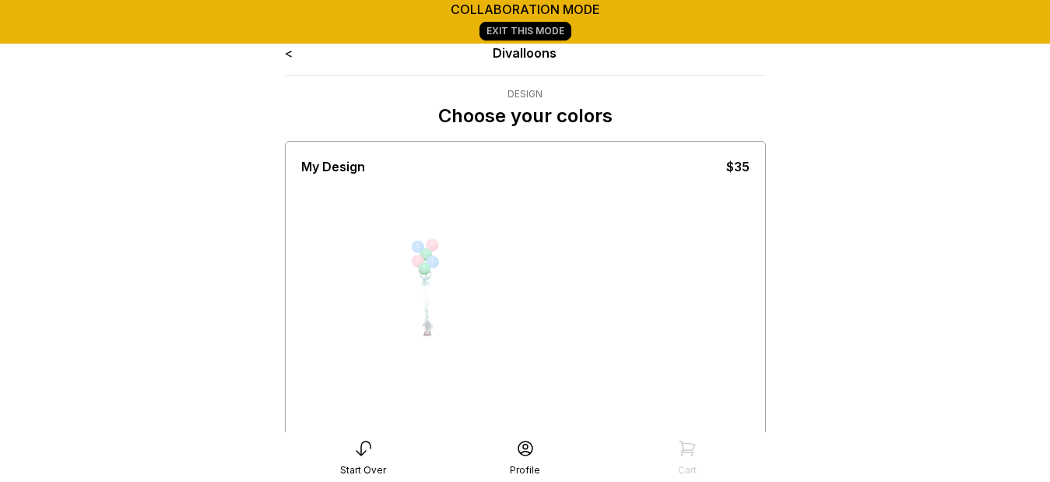
scroll to position [234, 0]
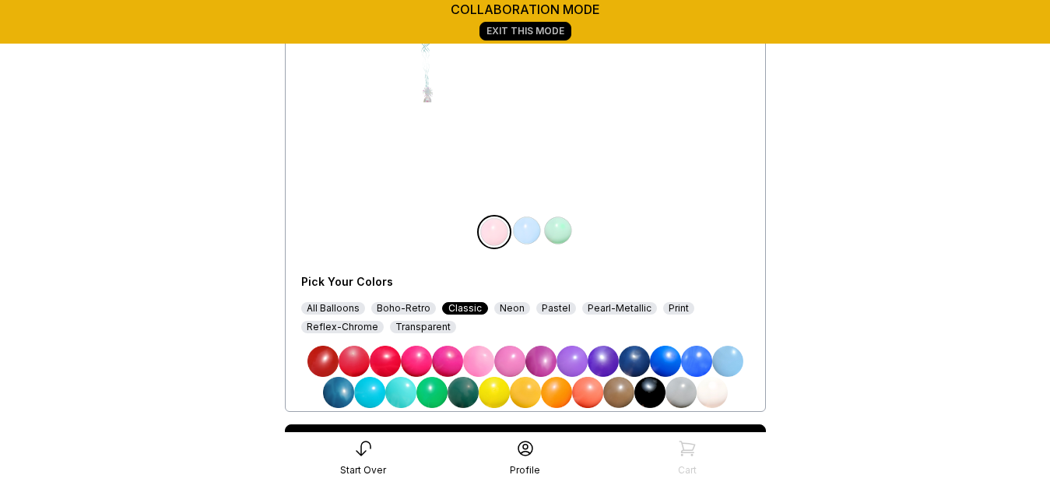
click at [329, 306] on div "All Balloons" at bounding box center [333, 308] width 64 height 12
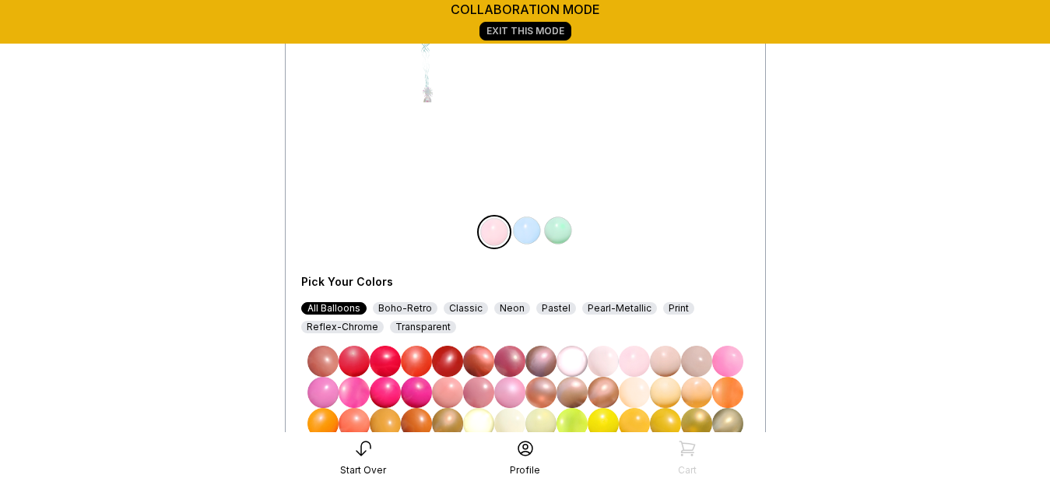
scroll to position [422, 0]
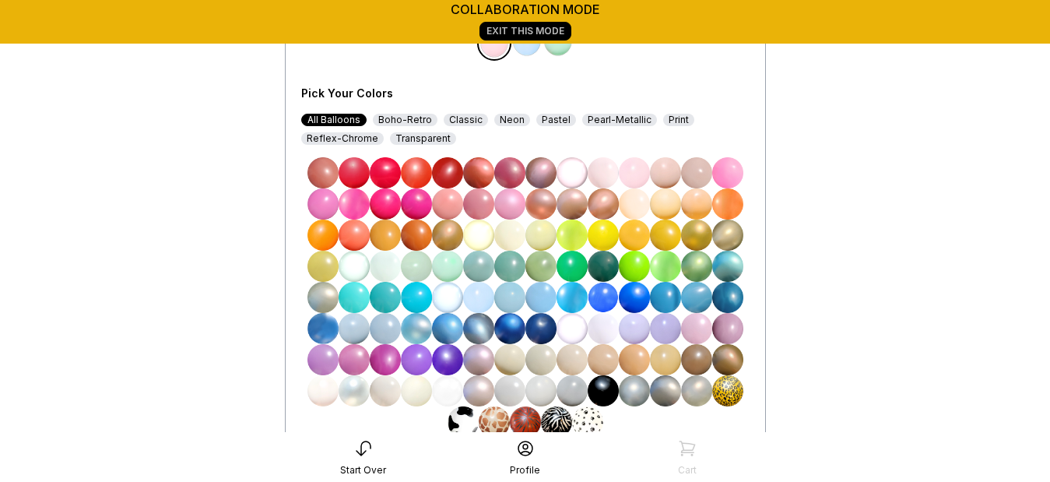
click at [610, 394] on img at bounding box center [603, 390] width 31 height 31
click at [524, 48] on img at bounding box center [527, 41] width 31 height 31
click at [668, 399] on img at bounding box center [665, 390] width 31 height 31
click at [696, 400] on img at bounding box center [696, 390] width 31 height 31
click at [559, 51] on img at bounding box center [558, 41] width 31 height 31
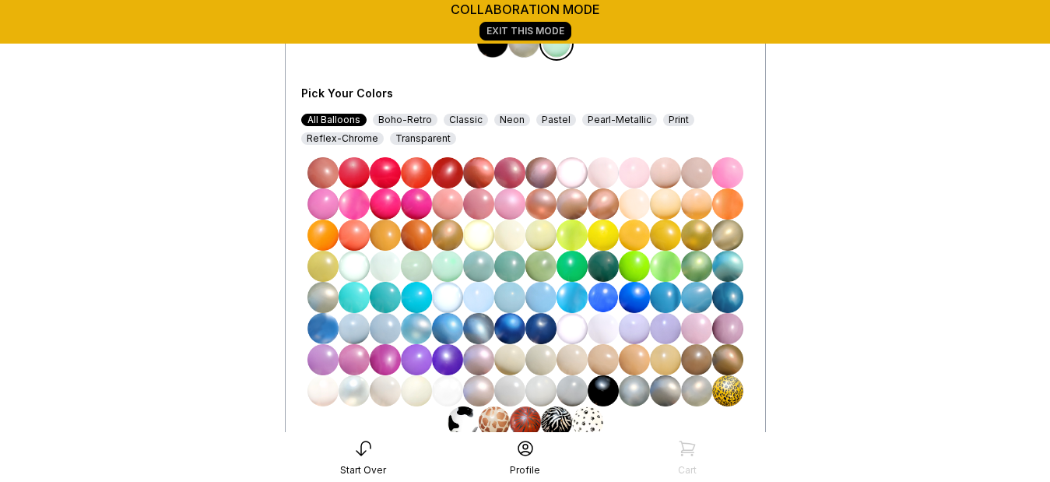
click at [614, 265] on img at bounding box center [603, 266] width 31 height 31
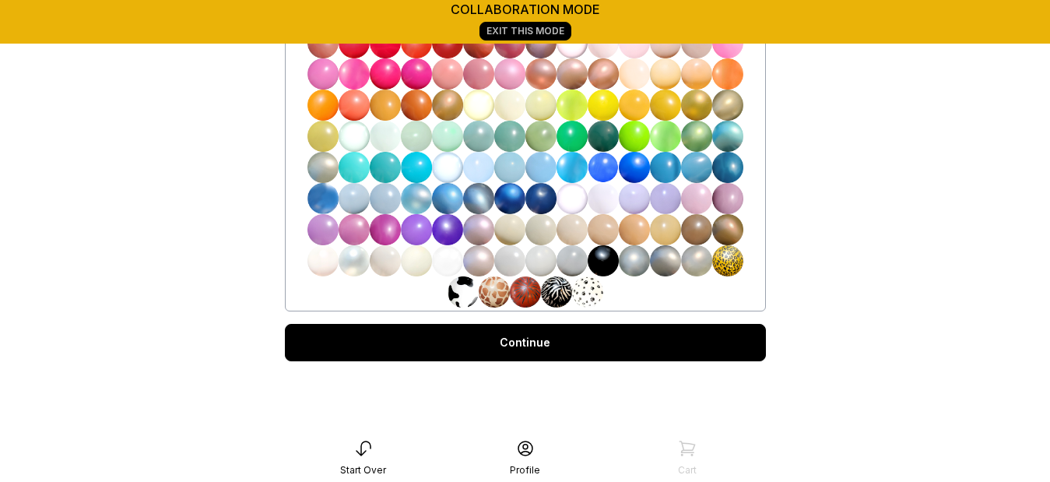
scroll to position [557, 0]
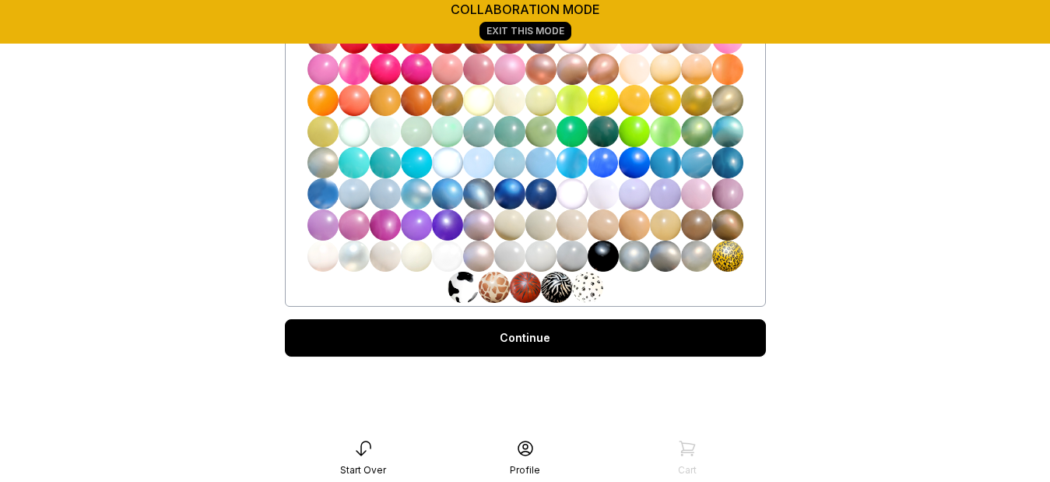
click at [662, 338] on link "Continue" at bounding box center [525, 337] width 481 height 37
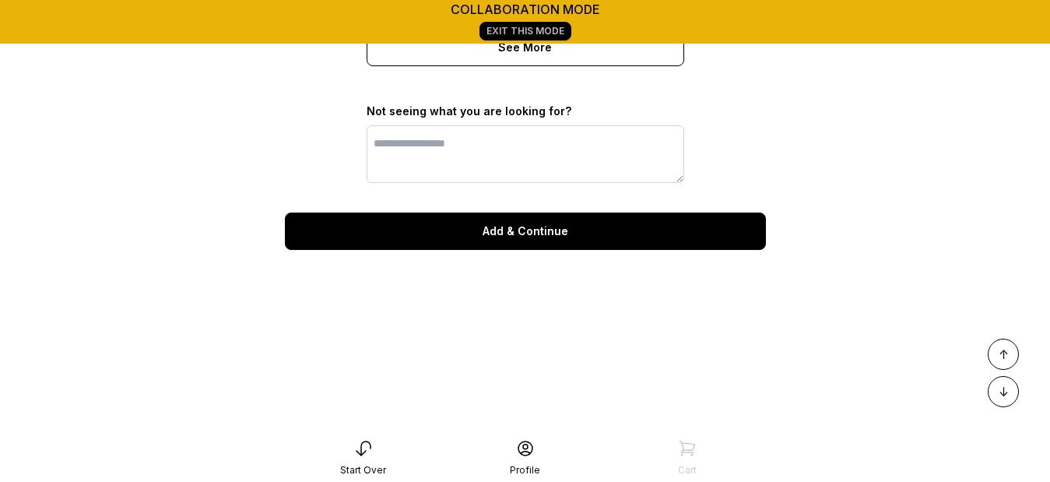
scroll to position [1411, 0]
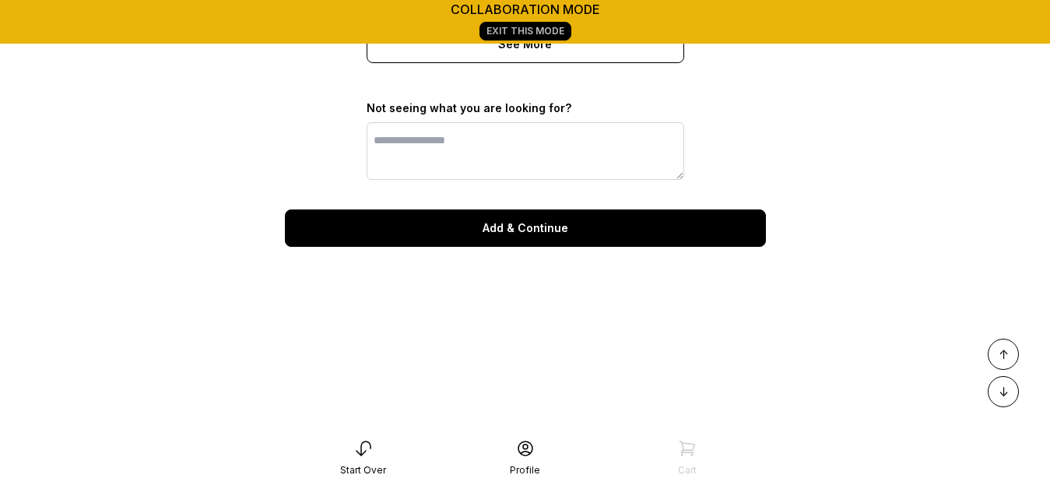
click at [597, 247] on div "Add & Continue" at bounding box center [525, 227] width 481 height 37
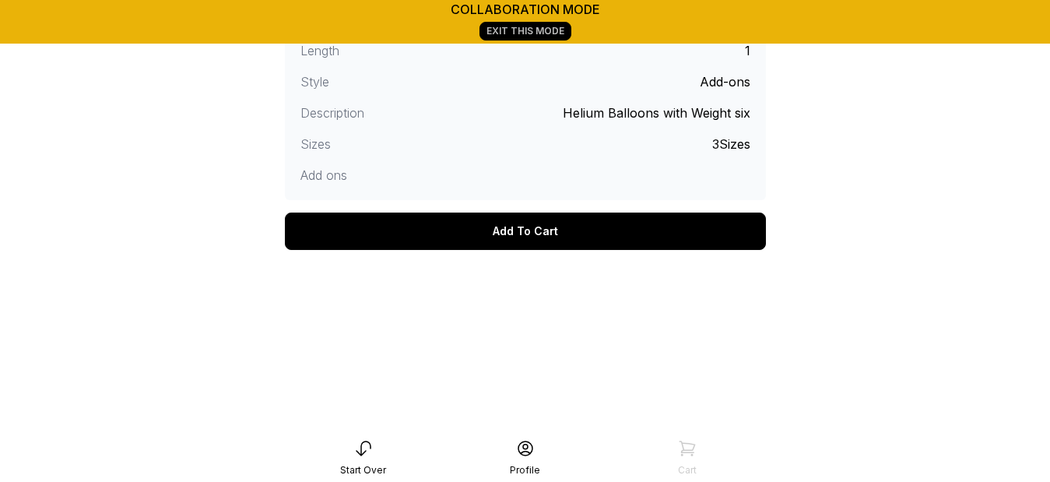
scroll to position [459, 0]
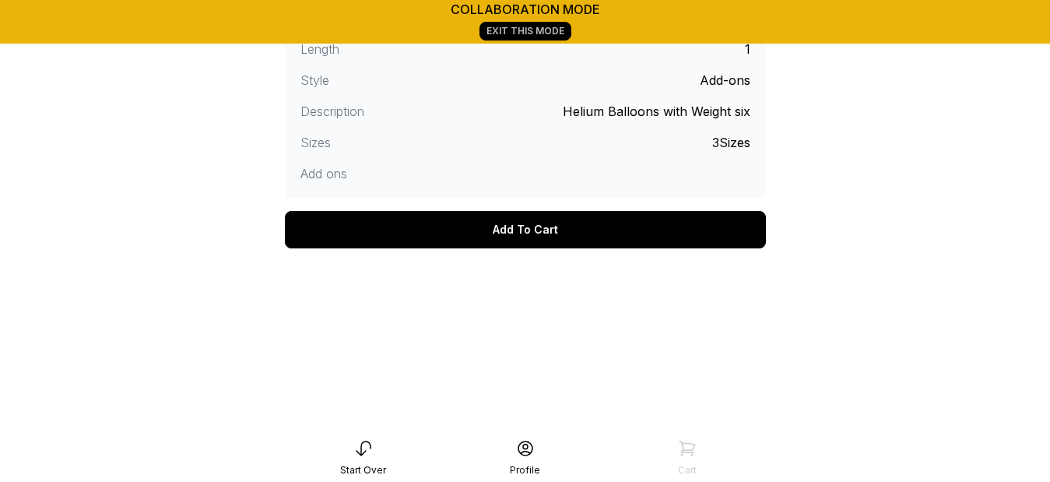
click at [533, 230] on div "Add To Cart" at bounding box center [525, 229] width 481 height 37
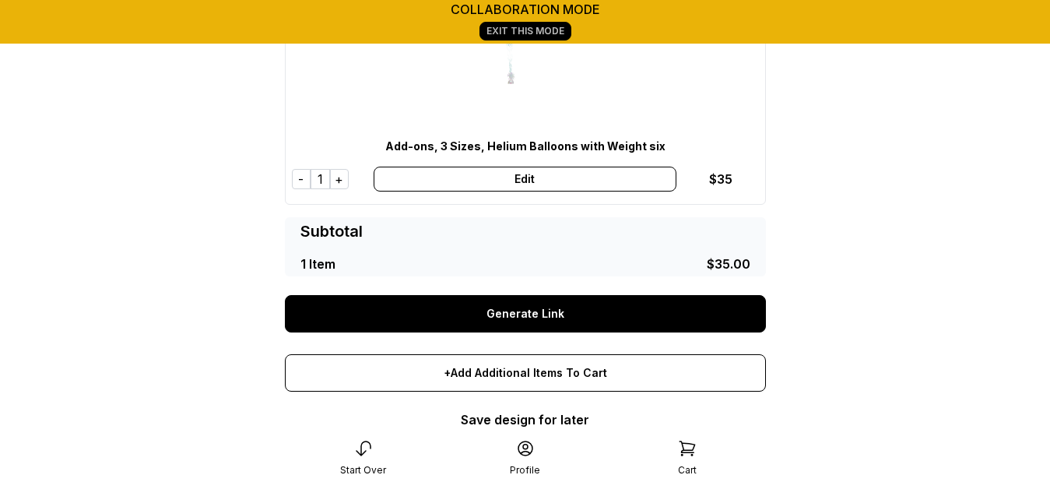
scroll to position [186, 0]
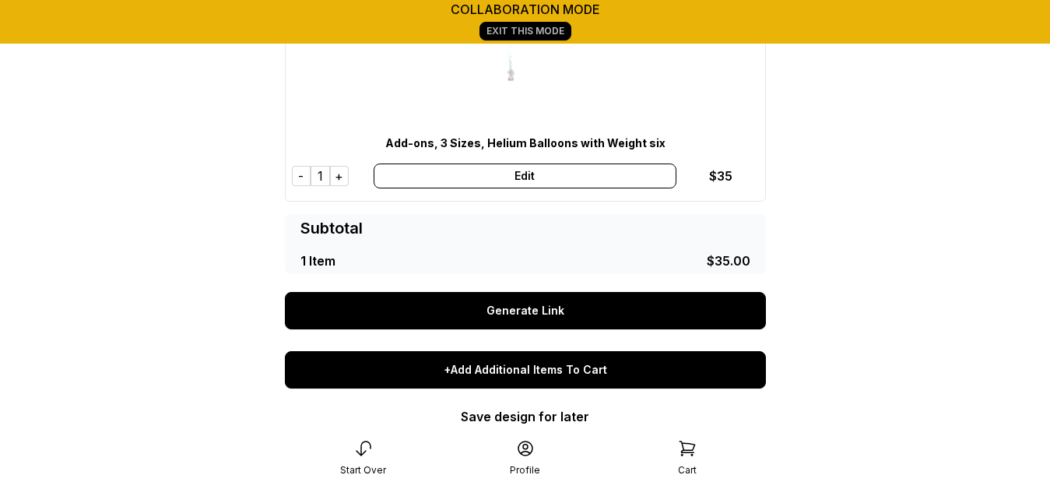
click at [591, 366] on div "+Add Additional Items To Cart" at bounding box center [525, 369] width 481 height 37
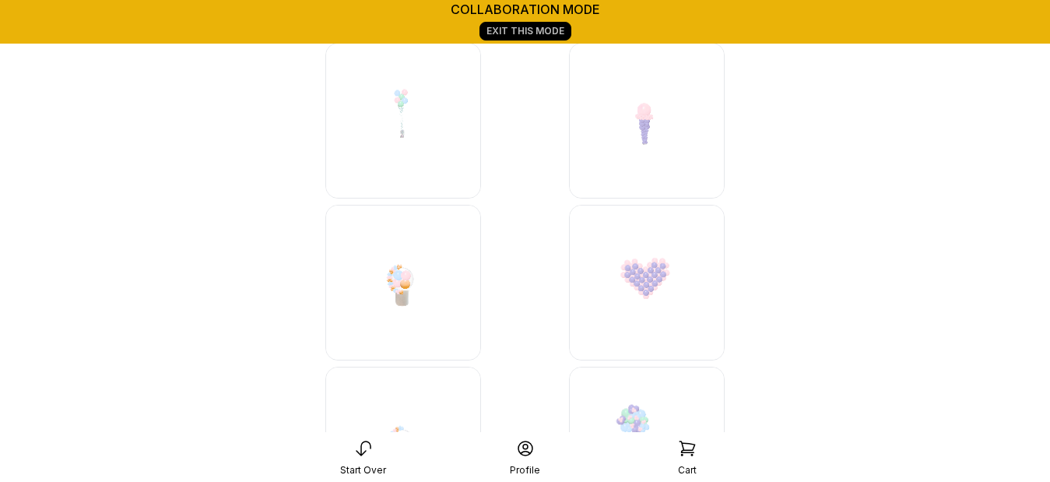
scroll to position [5160, 0]
click at [457, 290] on img at bounding box center [403, 294] width 156 height 156
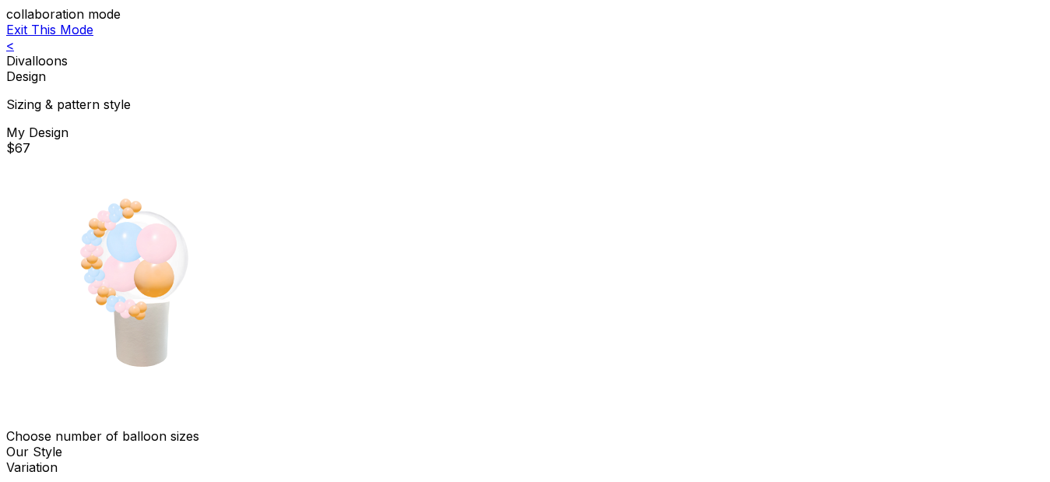
click at [14, 53] on link "<" at bounding box center [10, 45] width 8 height 16
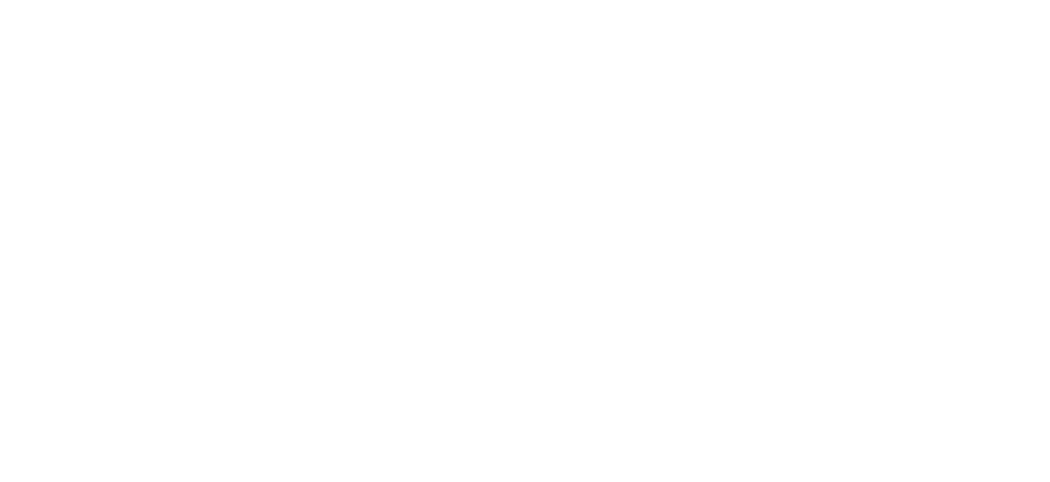
scroll to position [5197, 0]
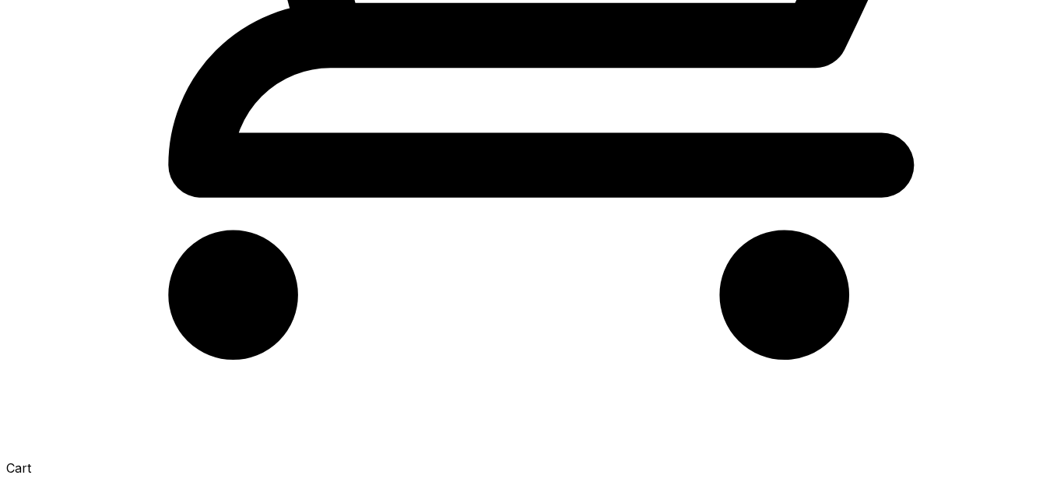
scroll to position [218, 0]
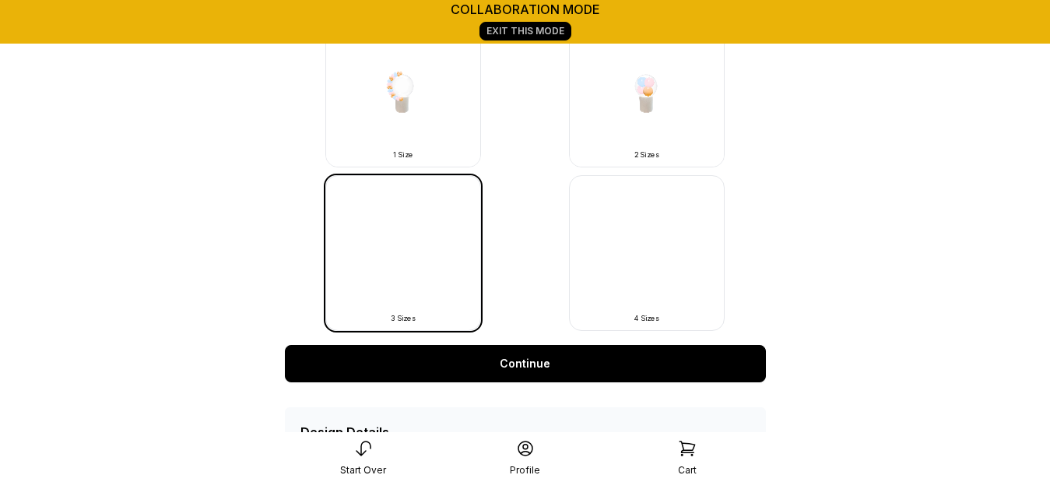
scroll to position [546, 0]
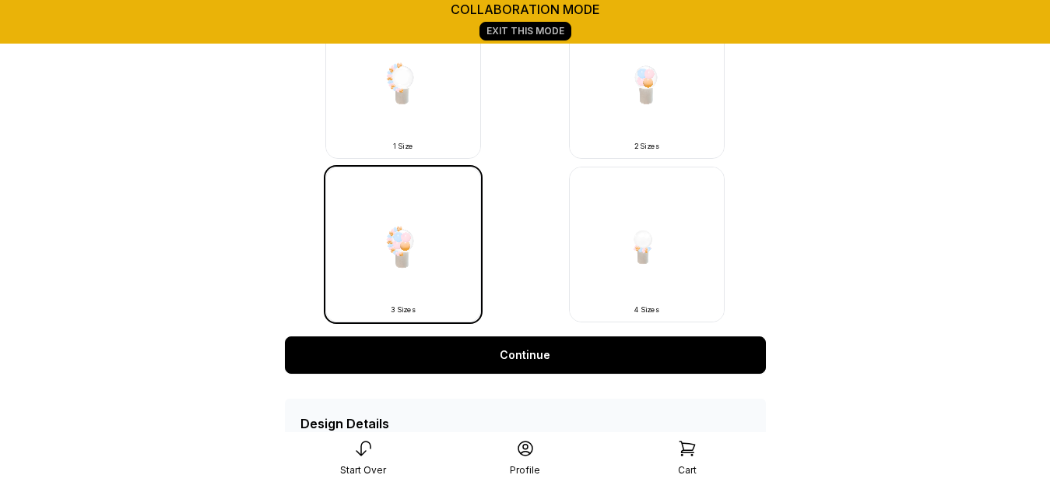
click at [499, 359] on link "Continue" at bounding box center [525, 354] width 481 height 37
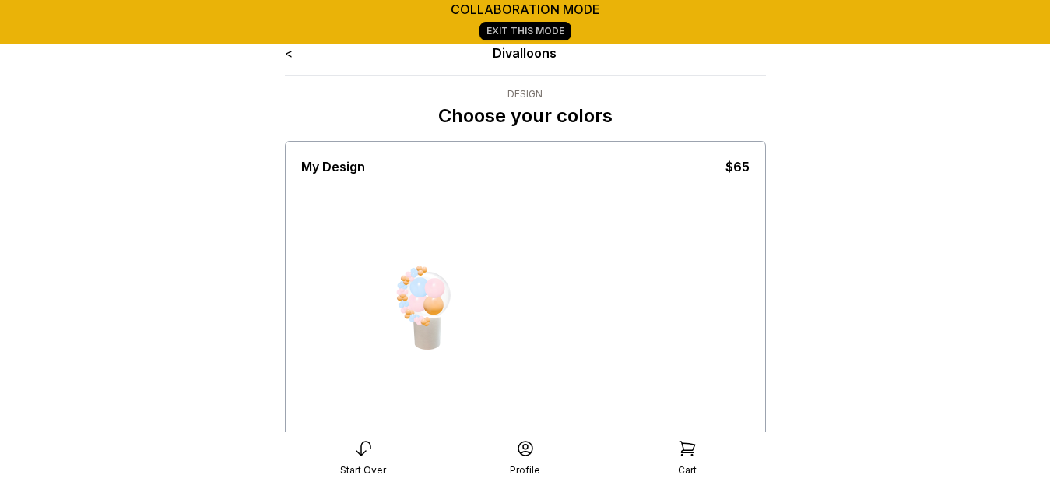
scroll to position [292, 0]
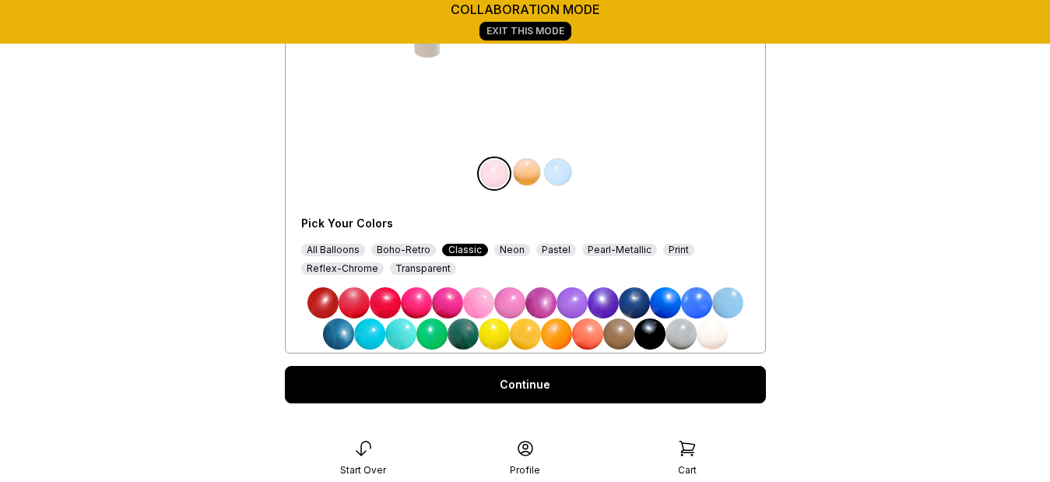
click at [650, 328] on img at bounding box center [650, 333] width 31 height 31
click at [533, 176] on img at bounding box center [527, 172] width 31 height 31
click at [467, 331] on img at bounding box center [463, 333] width 31 height 31
click at [558, 174] on img at bounding box center [558, 172] width 31 height 31
click at [350, 265] on div "Reflex-Chrome" at bounding box center [342, 268] width 83 height 12
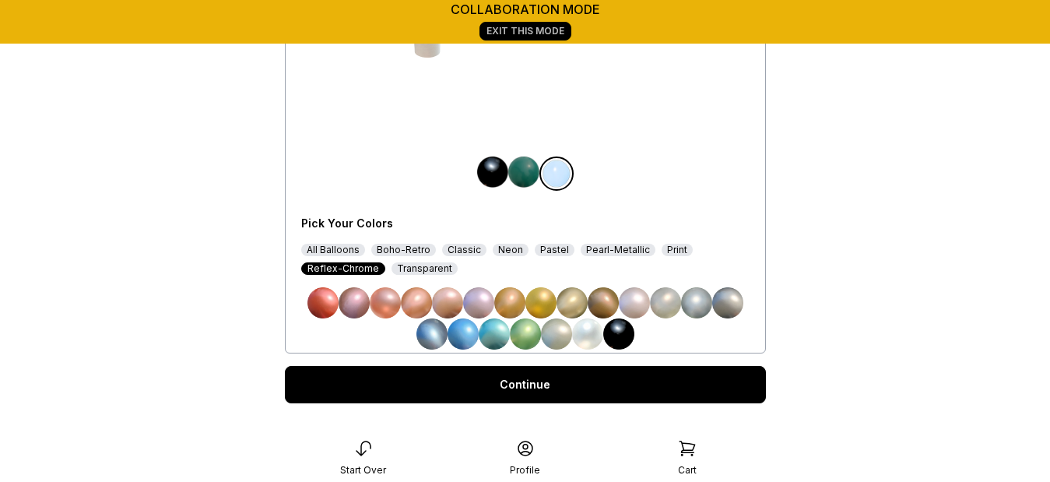
click at [694, 294] on img at bounding box center [696, 302] width 31 height 31
click at [696, 297] on img at bounding box center [696, 302] width 31 height 31
click at [625, 393] on link "Continue" at bounding box center [525, 384] width 481 height 37
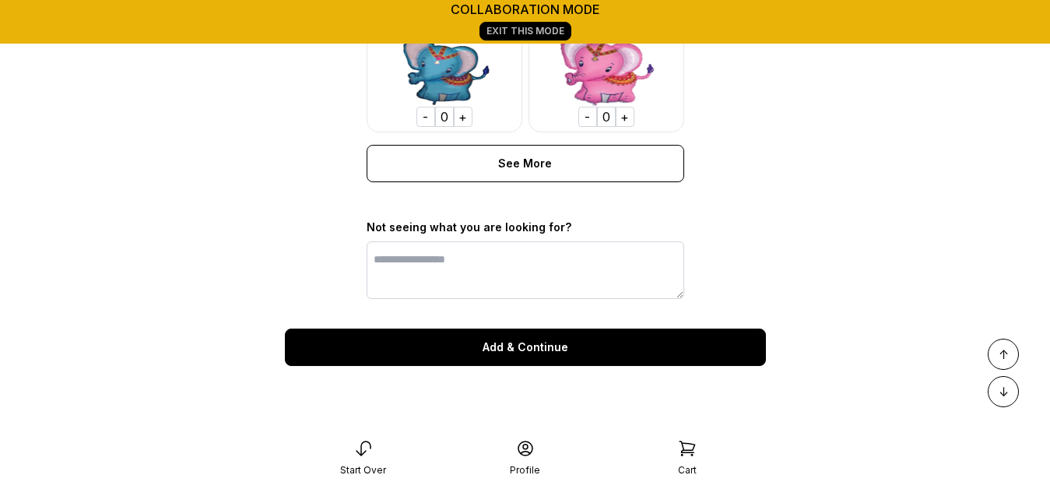
scroll to position [1295, 0]
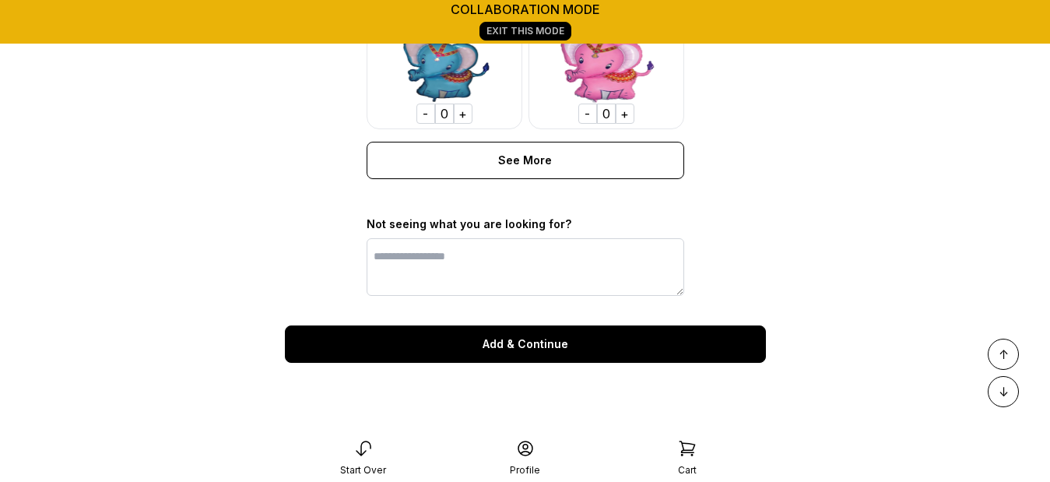
click at [549, 363] on div "Add & Continue" at bounding box center [525, 343] width 481 height 37
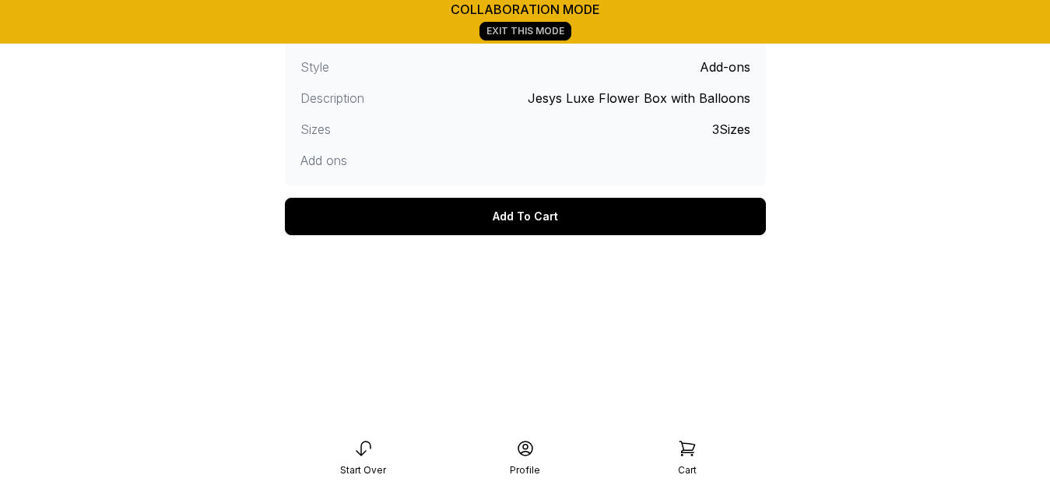
scroll to position [502, 0]
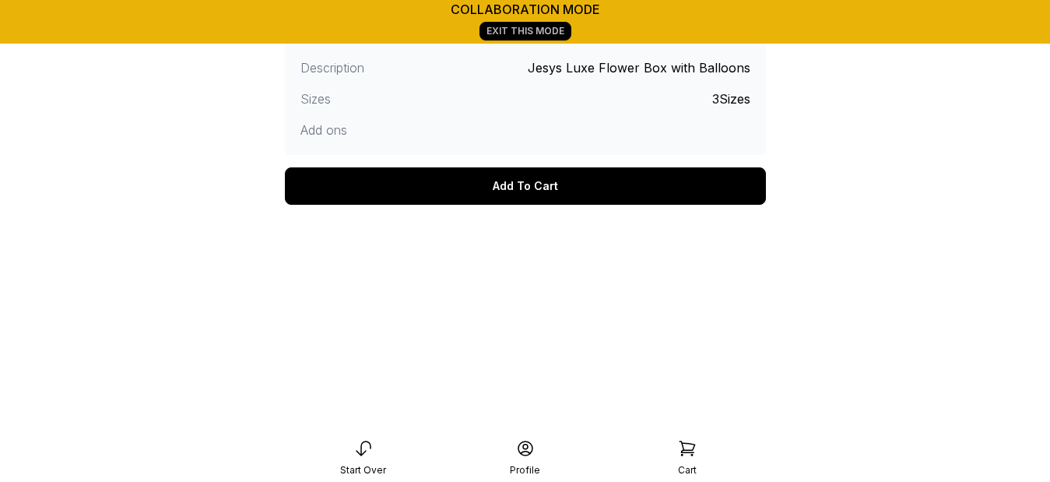
click at [544, 178] on div "Add To Cart" at bounding box center [525, 185] width 481 height 37
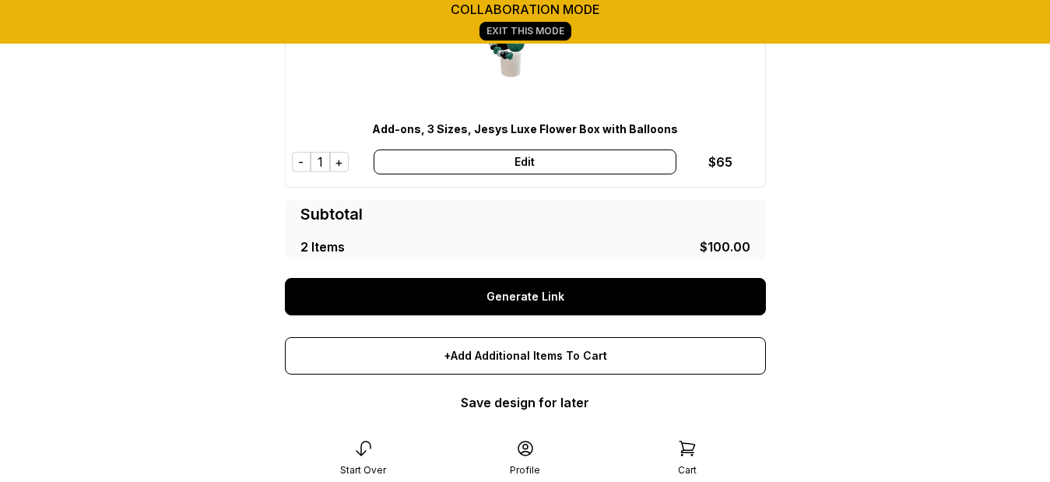
scroll to position [515, 0]
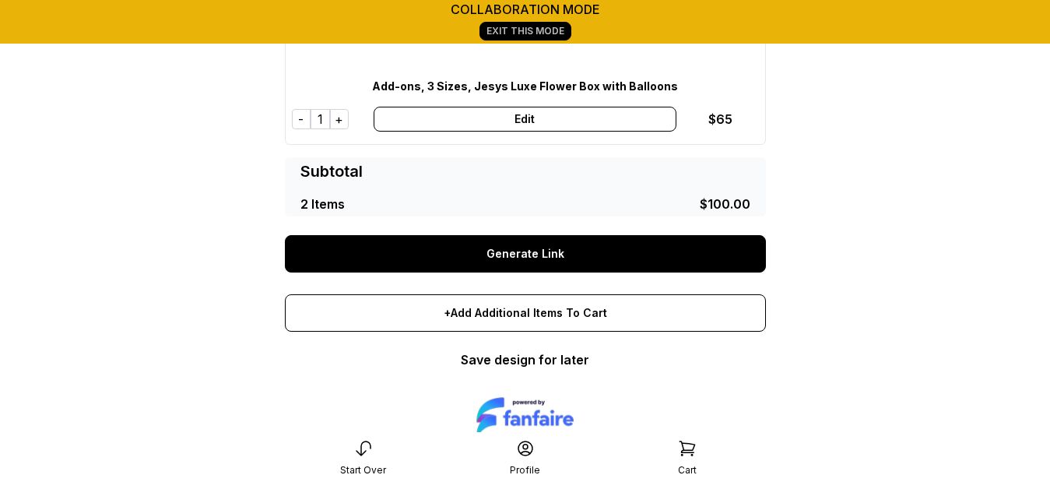
click at [651, 246] on link "Generate Link" at bounding box center [525, 253] width 481 height 37
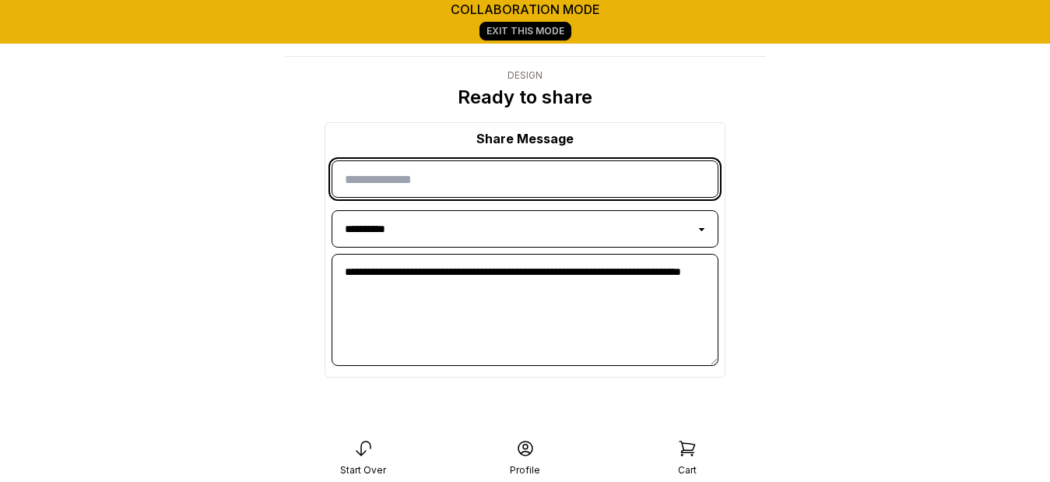
click at [594, 187] on input "input" at bounding box center [525, 178] width 387 height 37
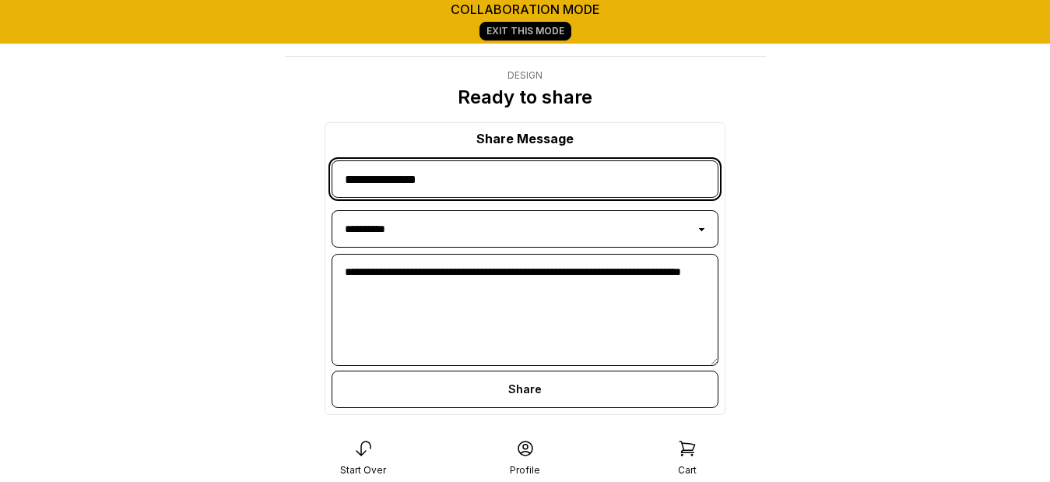
type input "**********"
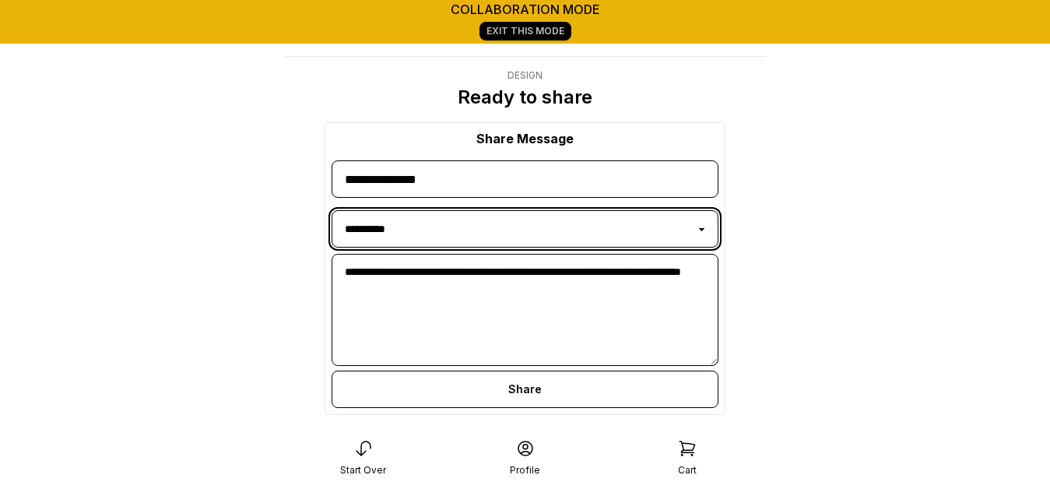
click at [624, 226] on select "**********" at bounding box center [525, 228] width 387 height 37
select select "********"
click at [332, 210] on select "**********" at bounding box center [525, 228] width 387 height 37
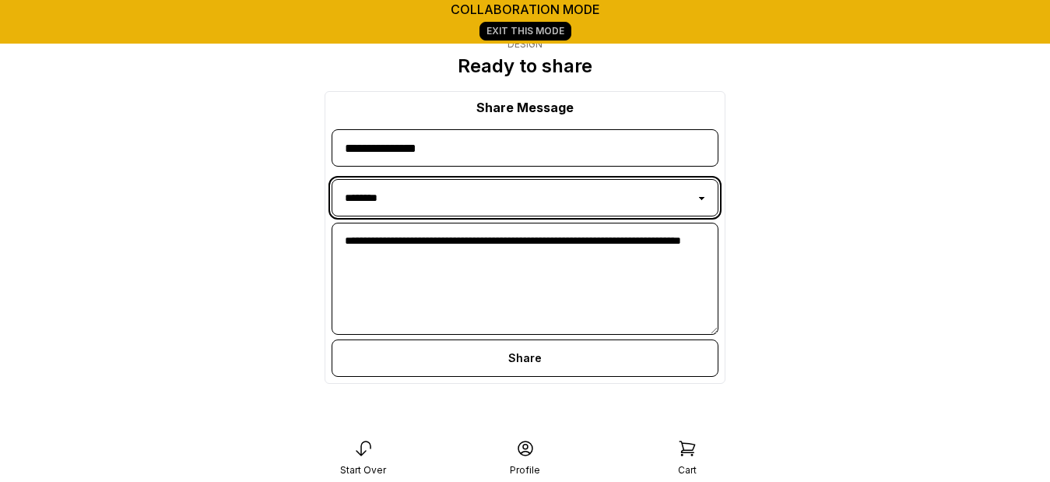
scroll to position [37, 0]
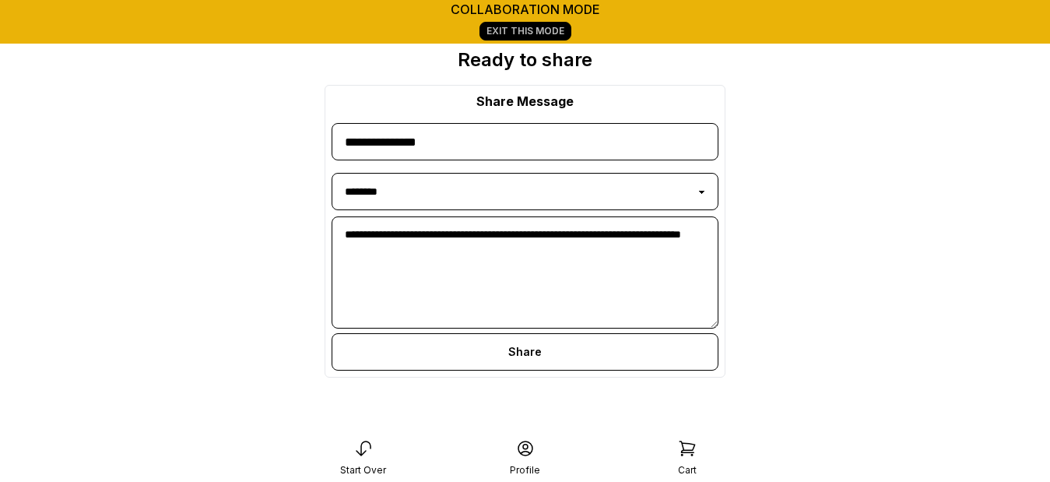
click at [582, 344] on div "Share" at bounding box center [525, 351] width 387 height 37
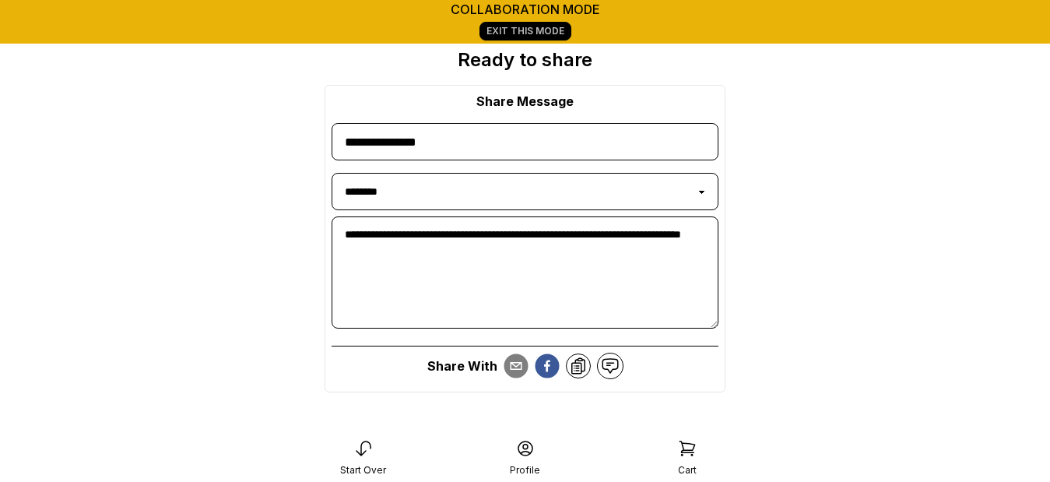
click at [579, 364] on icon at bounding box center [578, 366] width 13 height 16
